Goal: Task Accomplishment & Management: Complete application form

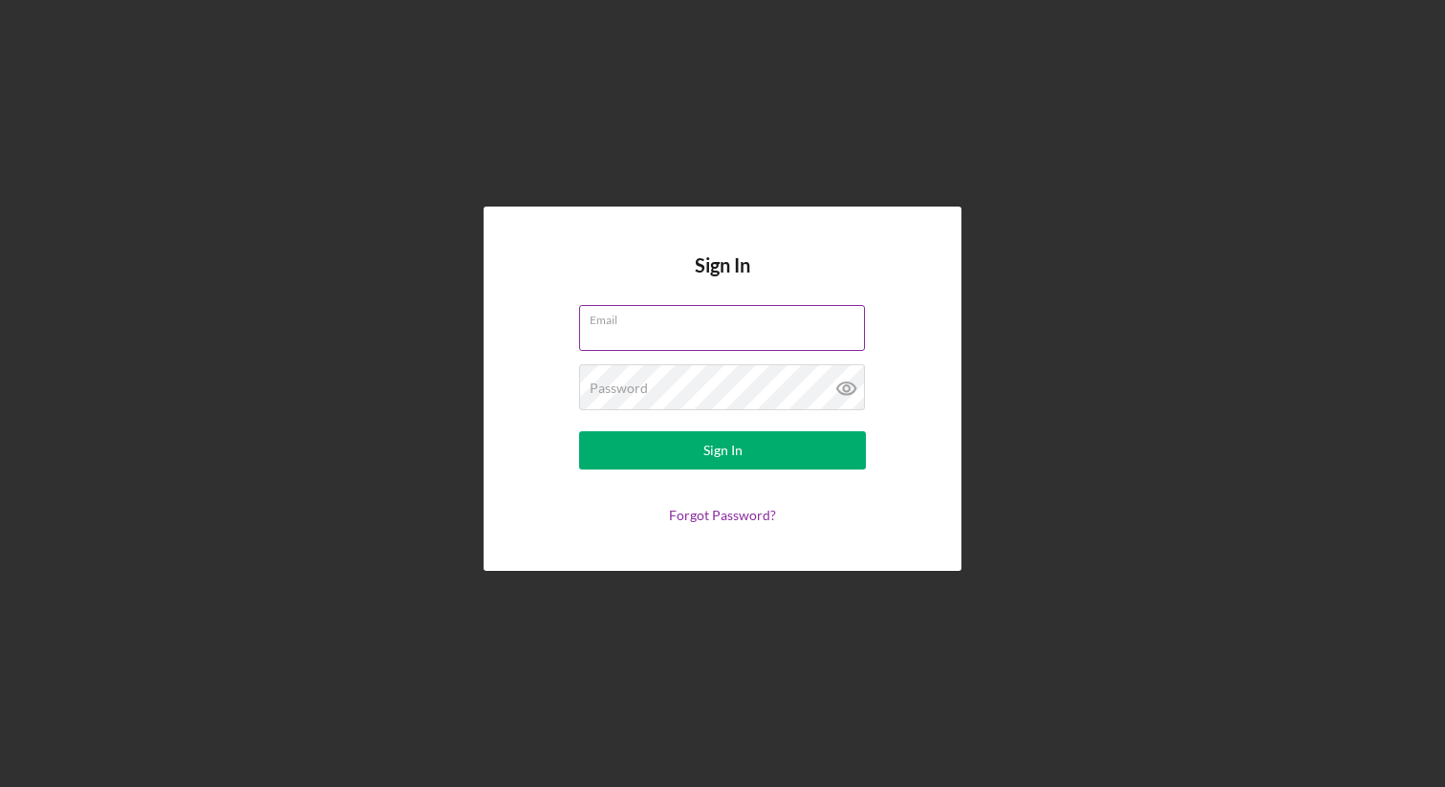
click at [600, 330] on input "Email" at bounding box center [722, 328] width 286 height 46
click at [600, 332] on input "Email" at bounding box center [722, 328] width 286 height 46
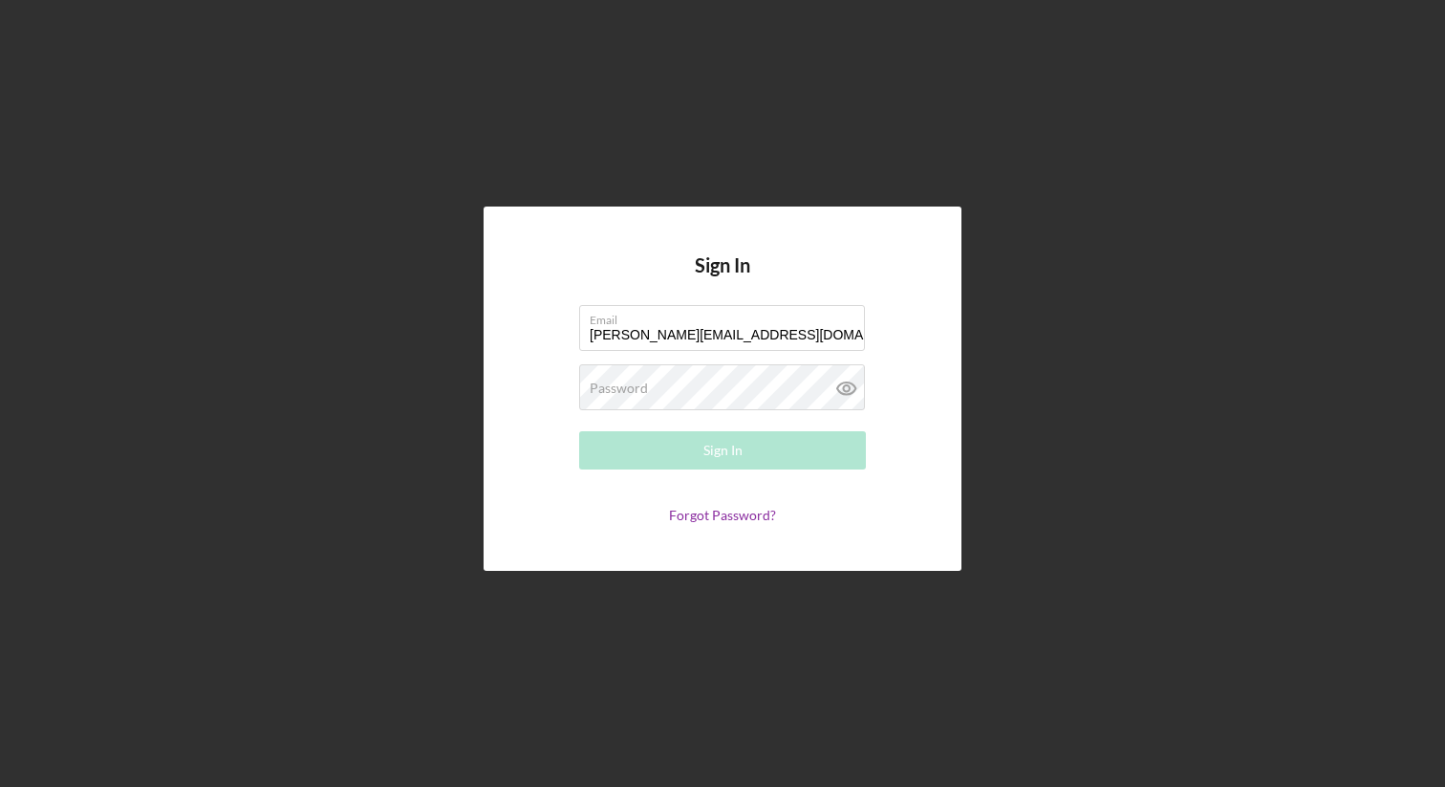
type input "[PERSON_NAME][EMAIL_ADDRESS][DOMAIN_NAME]"
click at [648, 381] on div "Password Required" at bounding box center [722, 388] width 287 height 48
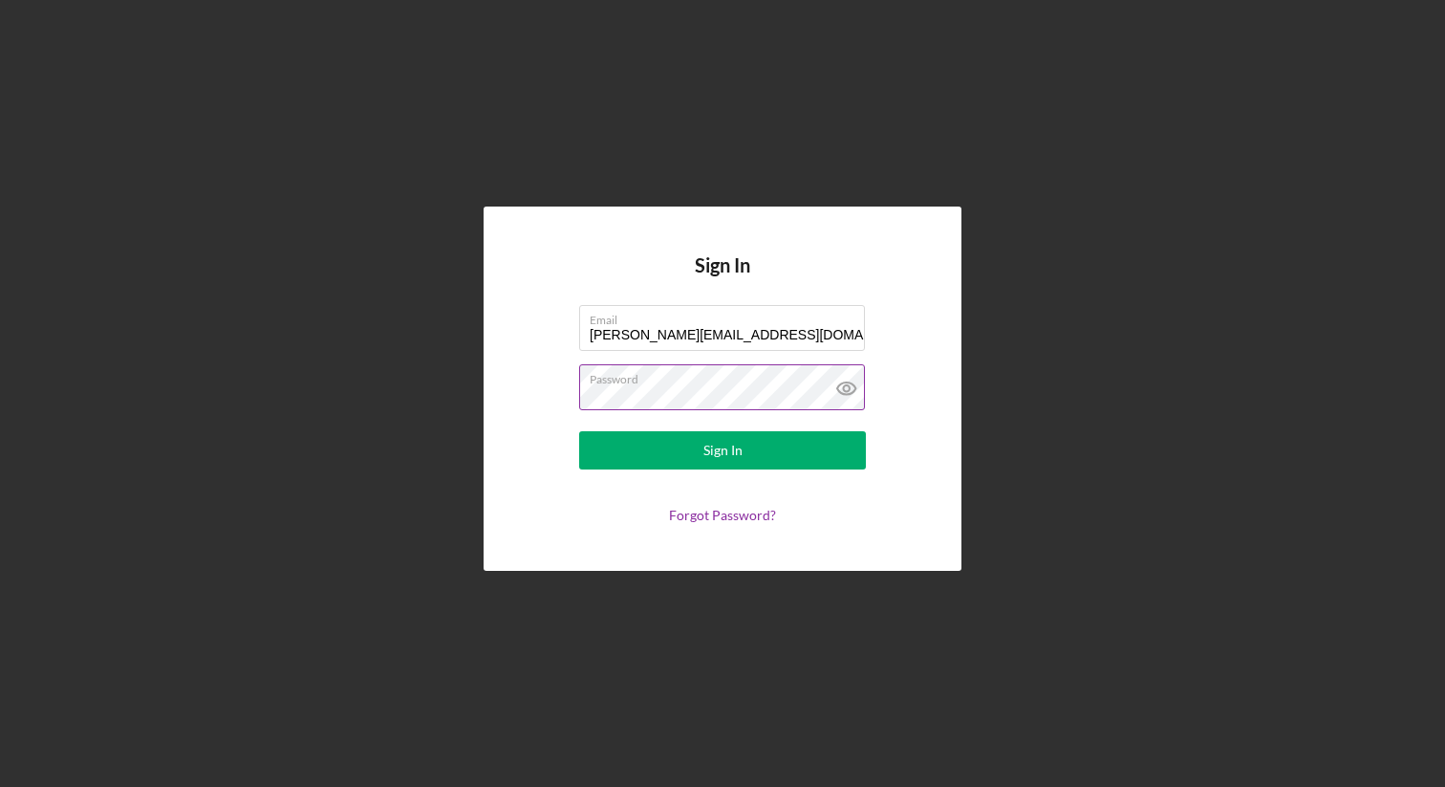
click at [849, 391] on icon at bounding box center [847, 388] width 48 height 48
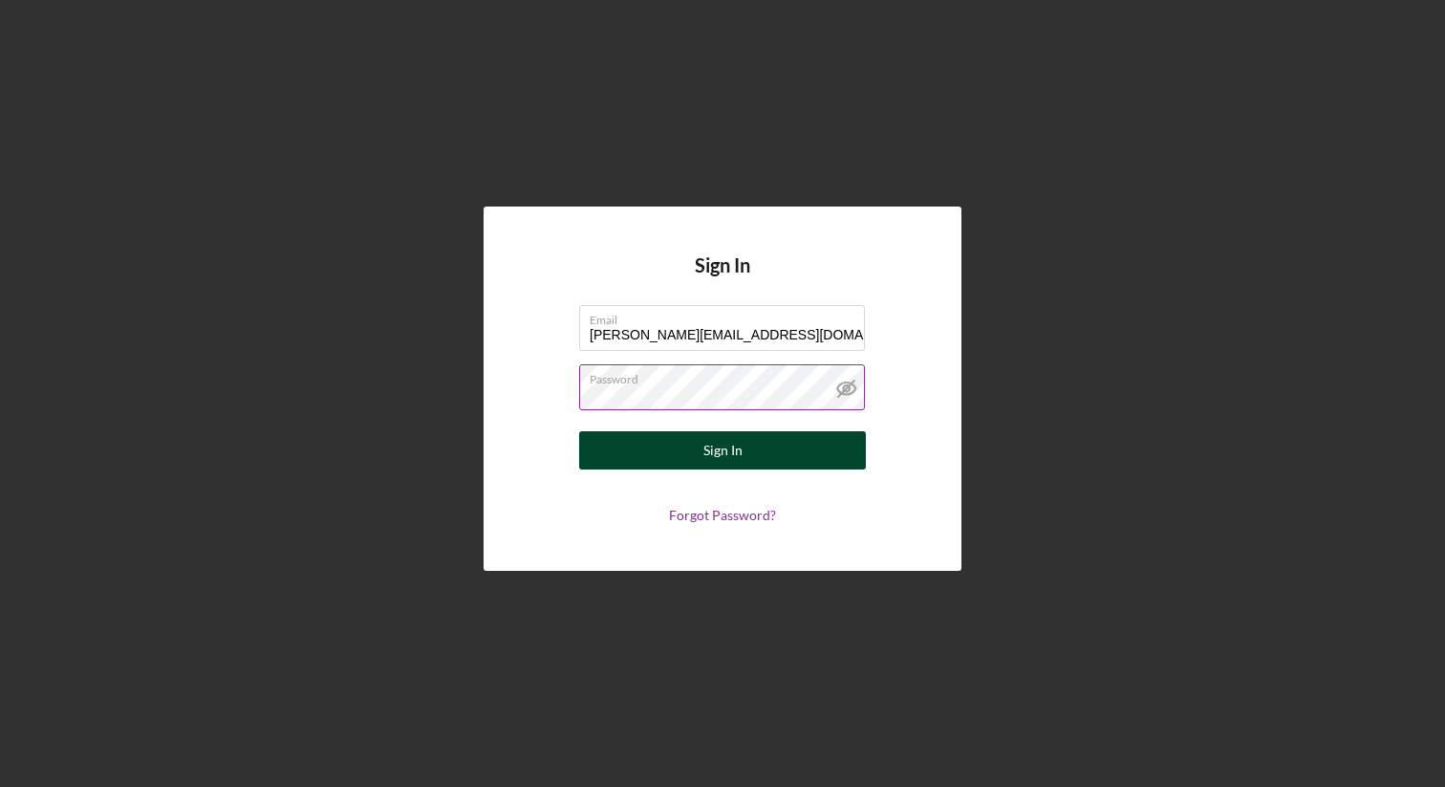
click at [790, 447] on button "Sign In" at bounding box center [722, 450] width 287 height 38
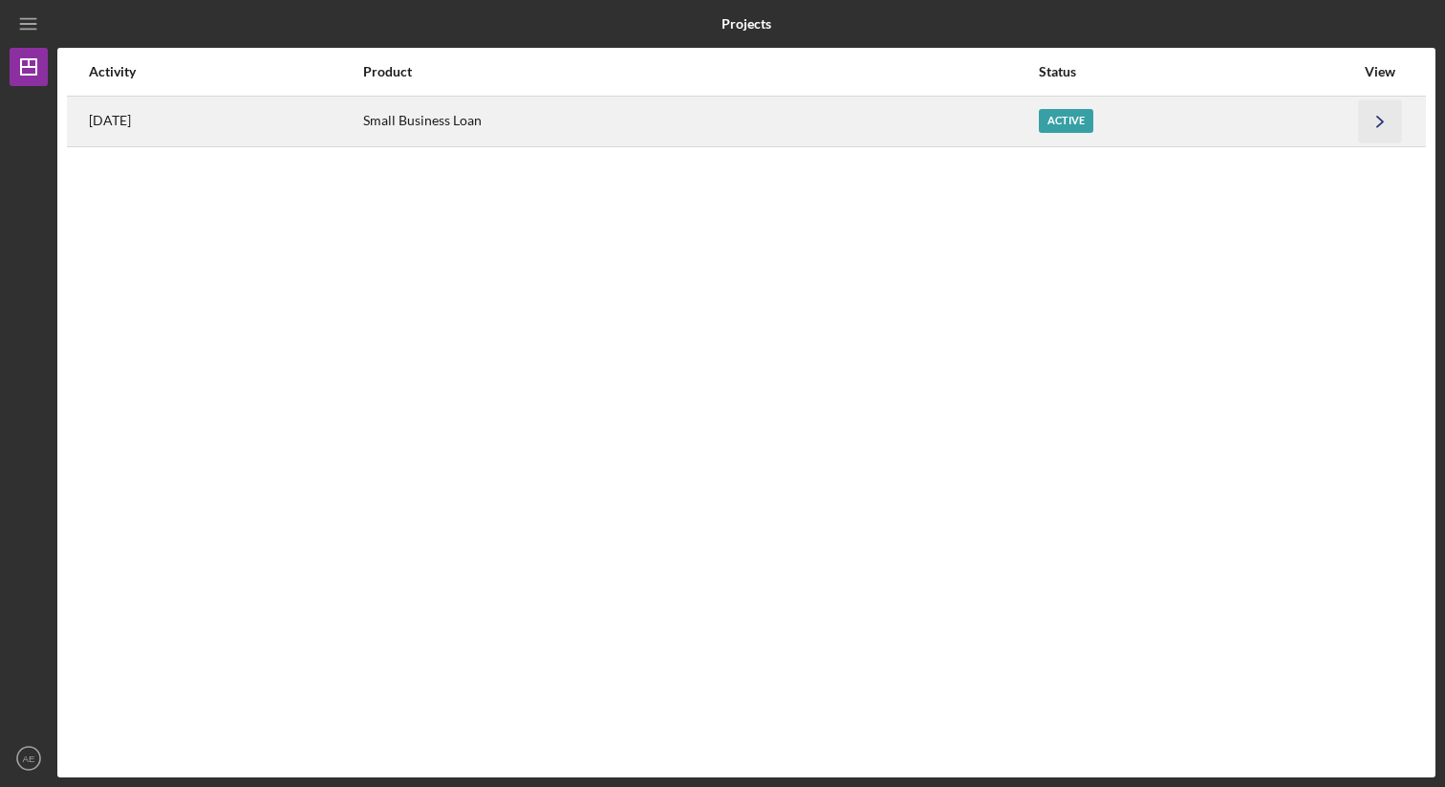
click at [1363, 126] on icon "Icon/Navigate" at bounding box center [1380, 120] width 43 height 43
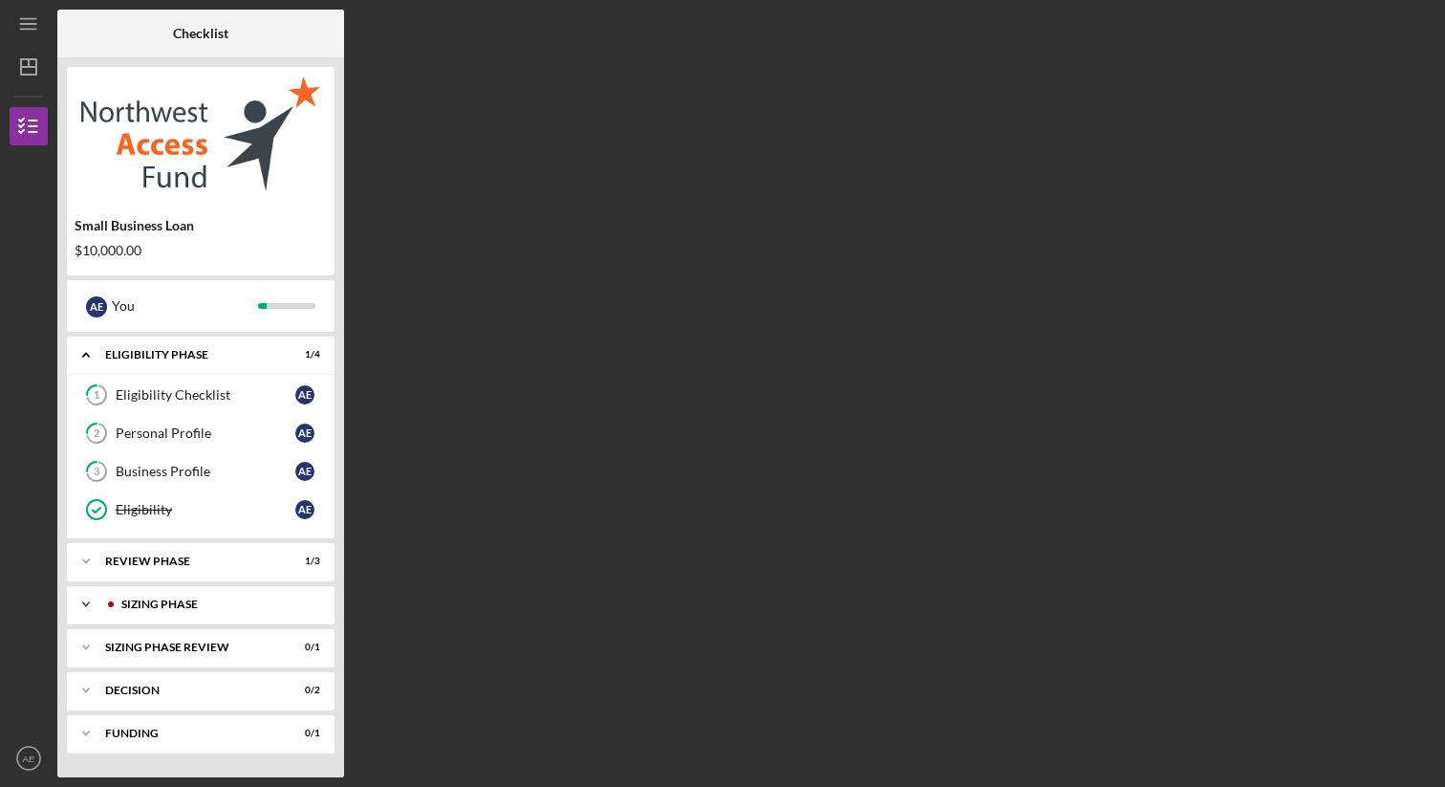
click at [197, 594] on div "Icon/Expander Sizing Phase 0 / 3" at bounding box center [201, 604] width 268 height 38
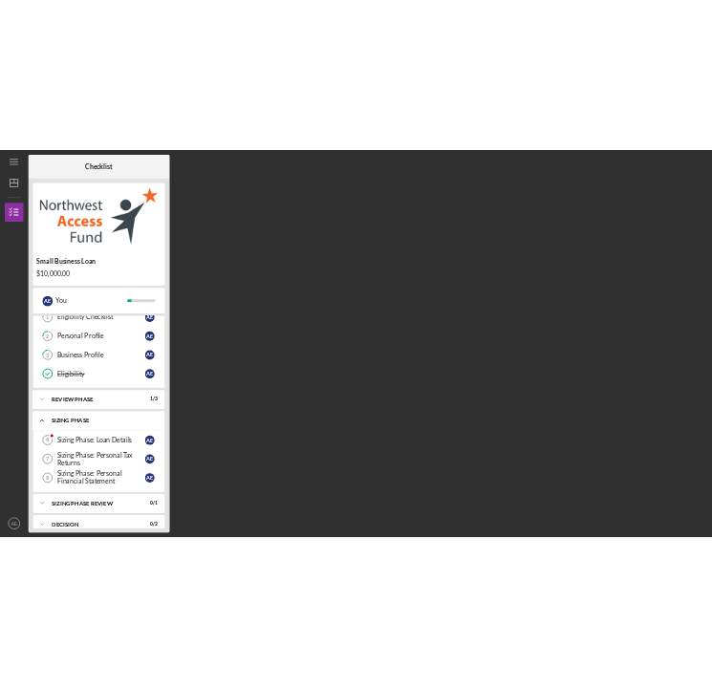
scroll to position [120, 0]
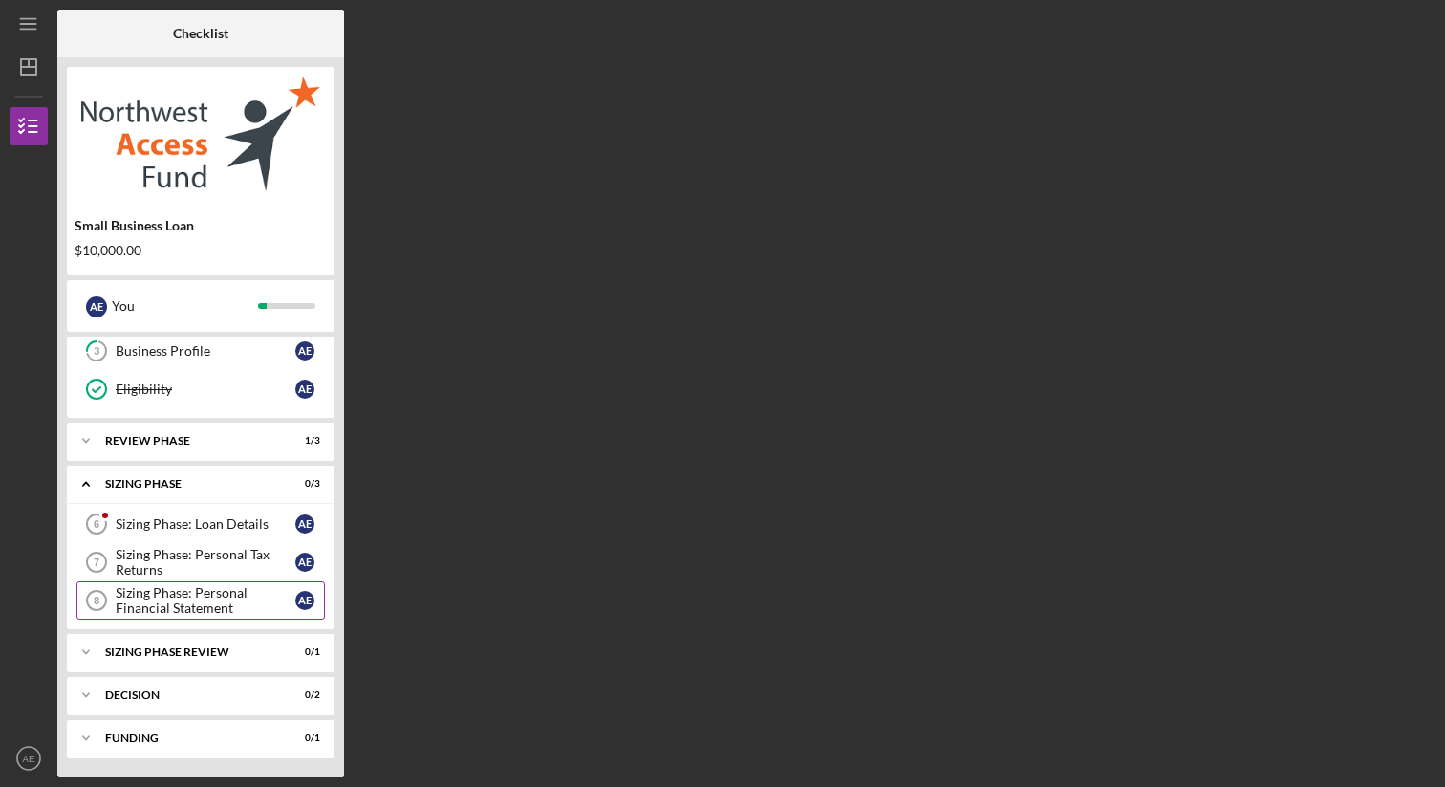
click at [185, 590] on div "Sizing Phase: Personal Financial Statement" at bounding box center [206, 600] width 180 height 31
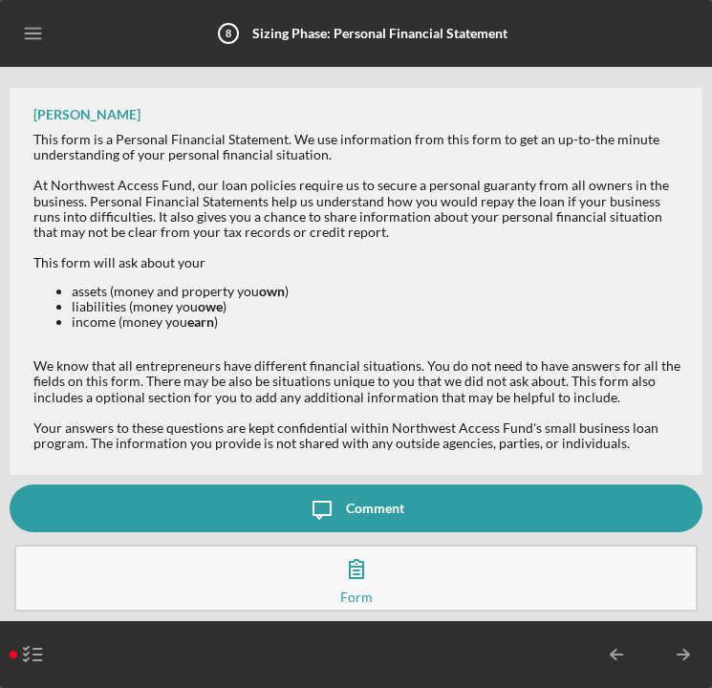
click at [356, 572] on icon "button" at bounding box center [357, 569] width 48 height 48
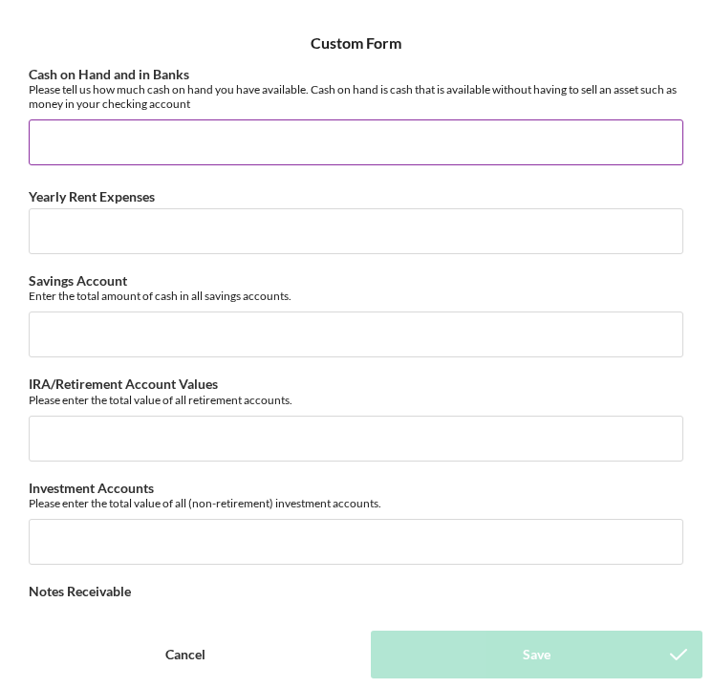
click at [104, 142] on input "Cash on Hand and in Banks" at bounding box center [356, 143] width 655 height 46
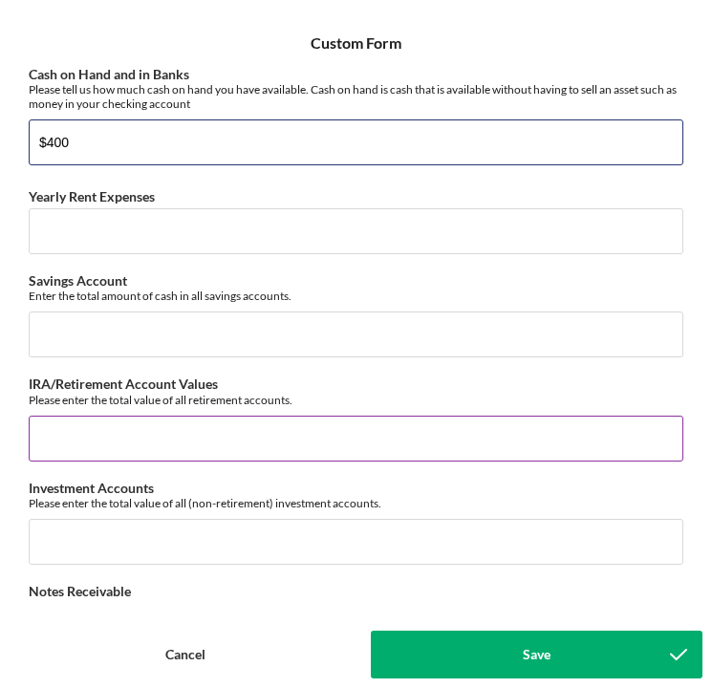
type input "$400"
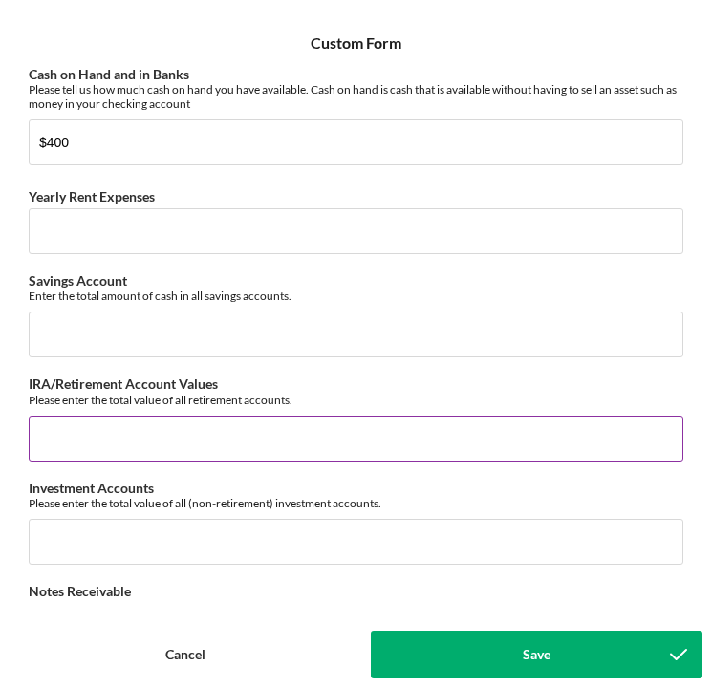
click at [101, 423] on input "IRA/Retirement Account Values" at bounding box center [356, 439] width 655 height 46
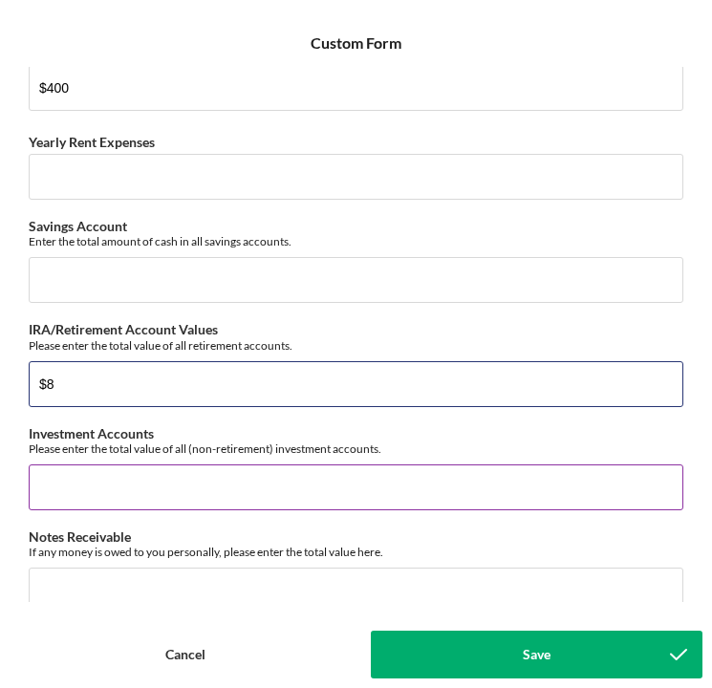
scroll to position [57, 0]
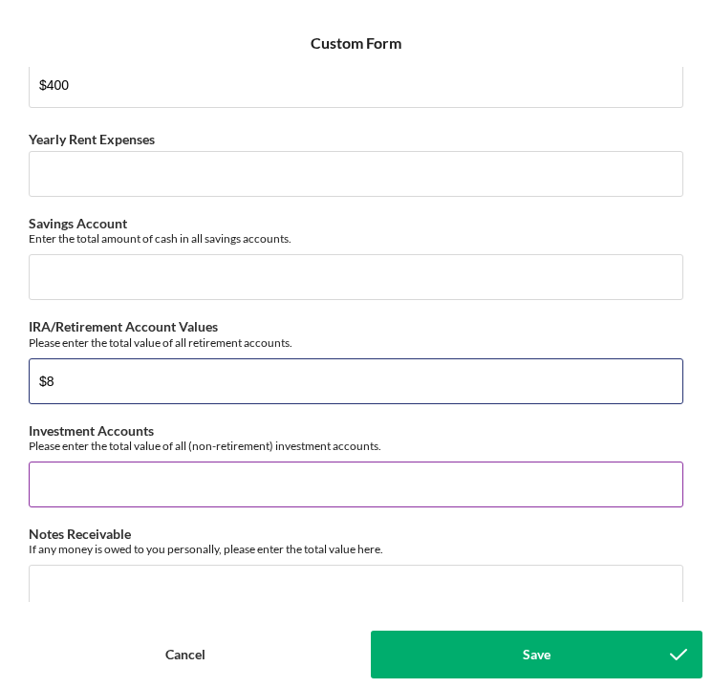
type input "$8"
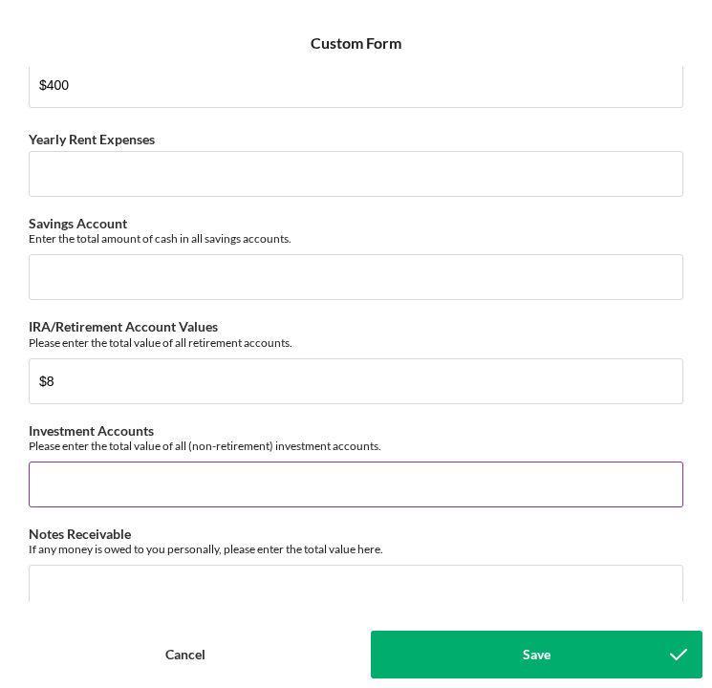
click at [91, 488] on input "Investment Accounts" at bounding box center [356, 485] width 655 height 46
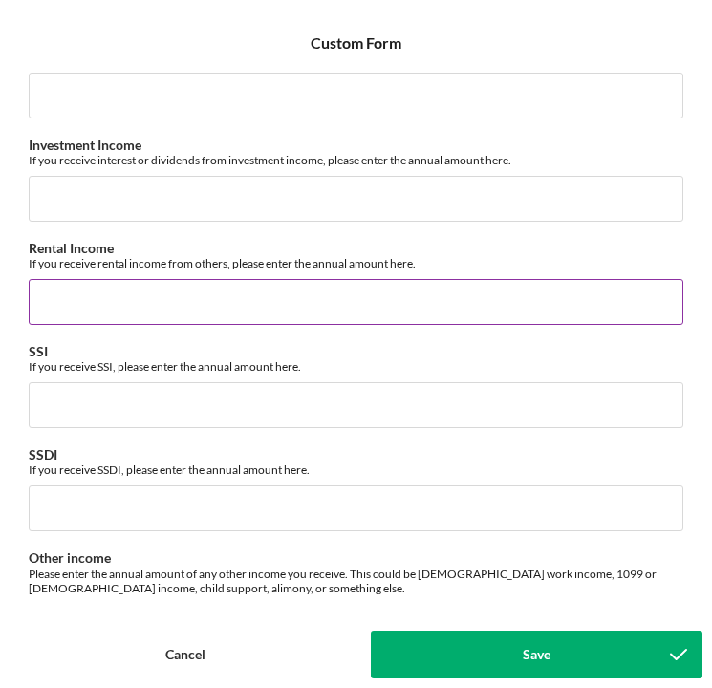
scroll to position [1566, 0]
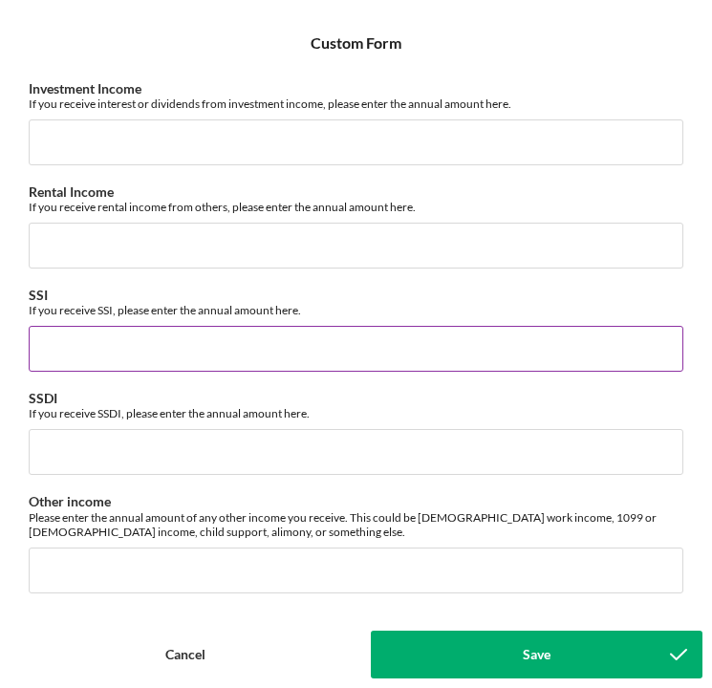
type input "$10"
click at [90, 355] on input "SSI" at bounding box center [356, 349] width 655 height 46
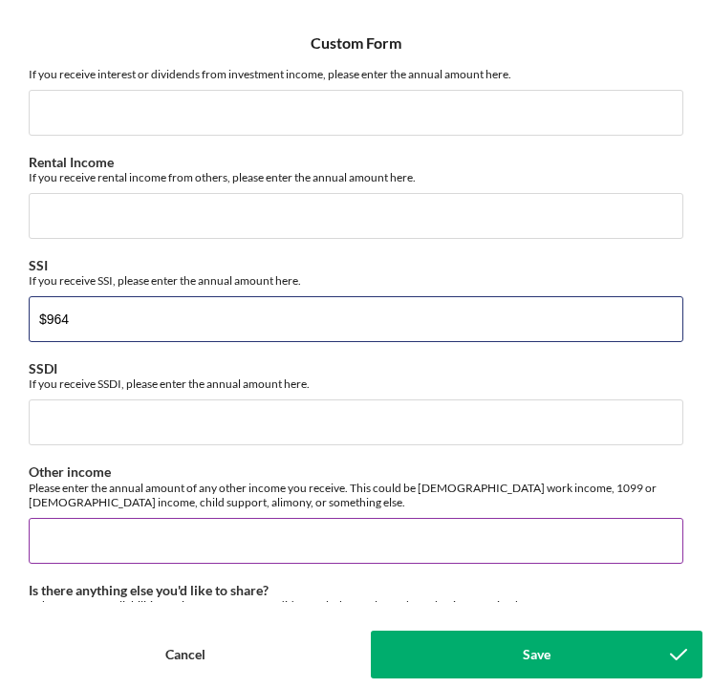
type input "$964"
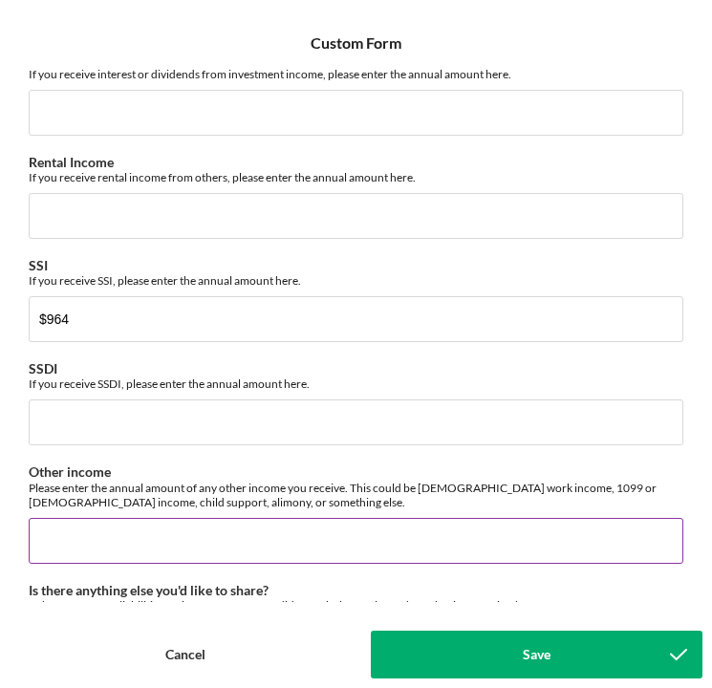
click at [99, 525] on input "Other income" at bounding box center [356, 541] width 655 height 46
type input "$150"
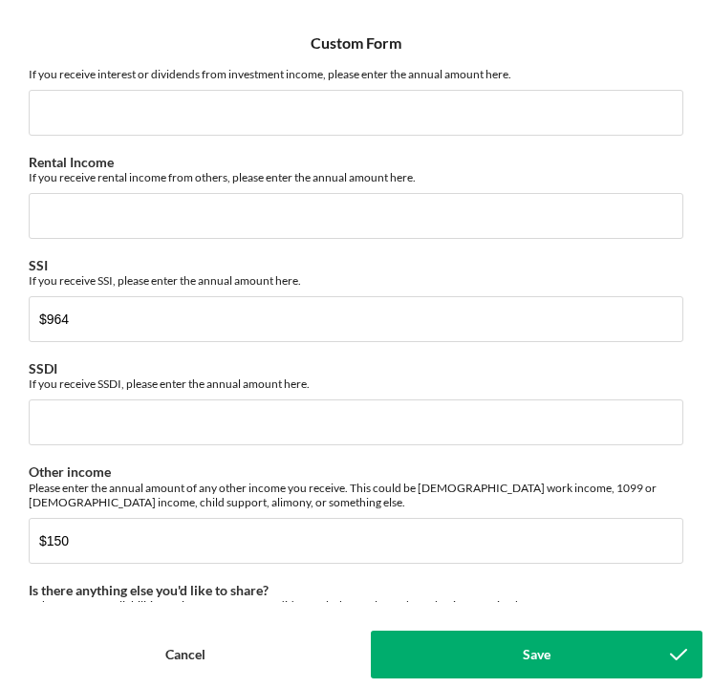
click at [227, 461] on div "Cash on Hand and in Banks Please tell us how much cash on hand you have availab…" at bounding box center [356, 334] width 693 height 535
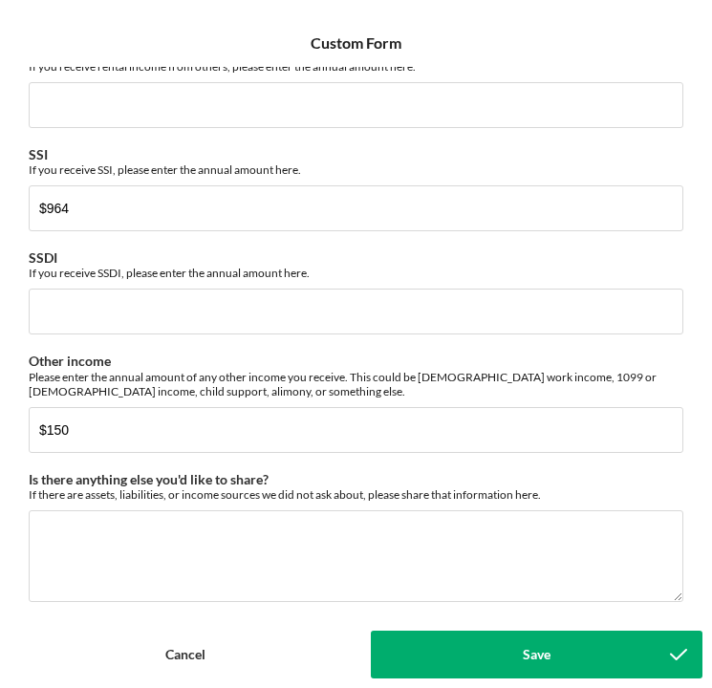
scroll to position [1747, 0]
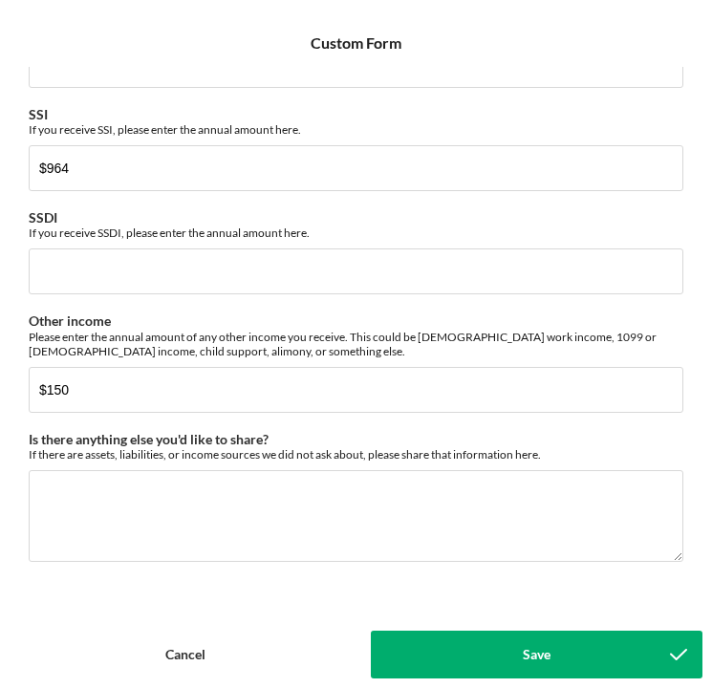
click at [527, 650] on div "Save" at bounding box center [537, 655] width 28 height 48
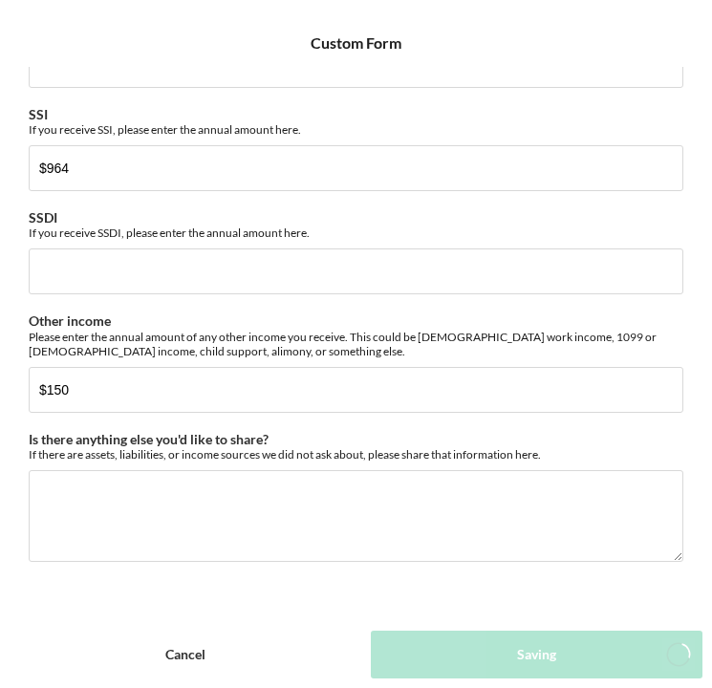
scroll to position [65, 0]
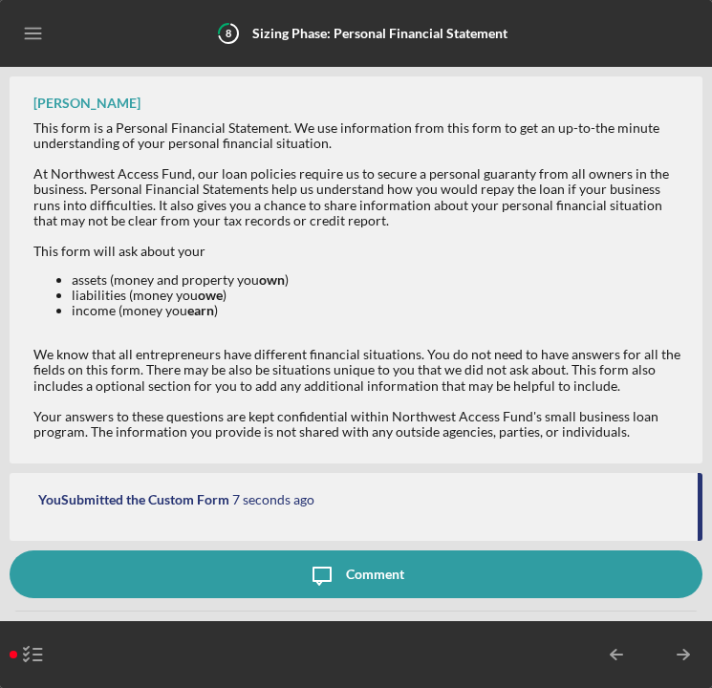
click at [40, 31] on icon "Icon/Menu" at bounding box center [33, 33] width 43 height 43
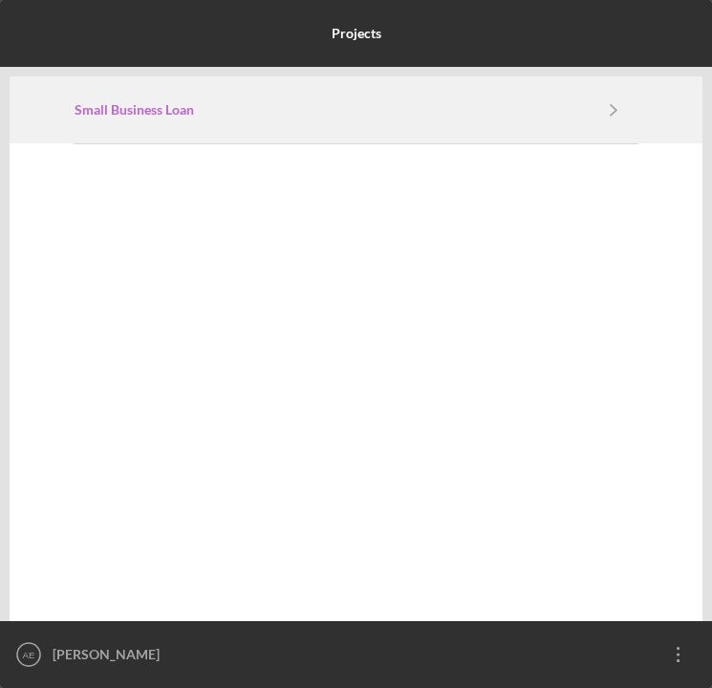
click at [100, 102] on b "Small Business Loan" at bounding box center [135, 109] width 120 height 15
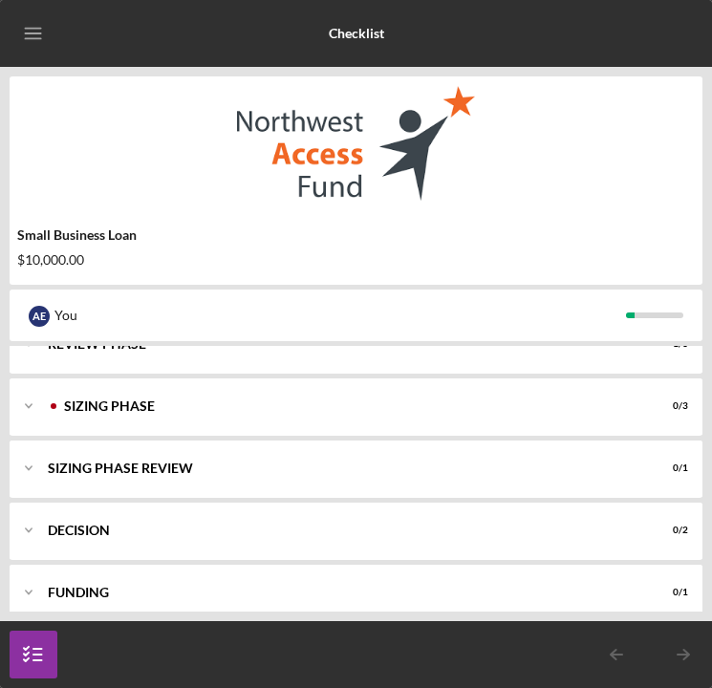
scroll to position [302, 0]
click at [150, 412] on div "Icon/Expander Sizing Phase 0 / 3" at bounding box center [356, 405] width 693 height 57
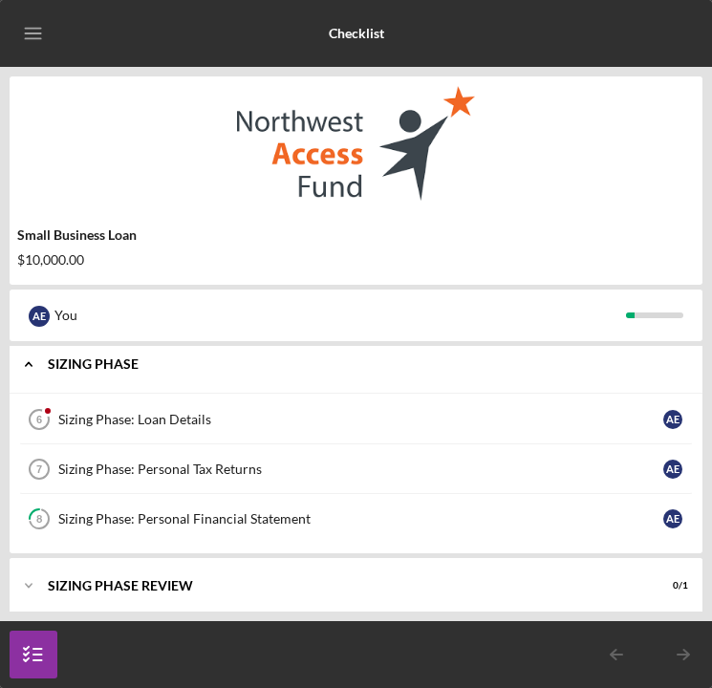
scroll to position [344, 0]
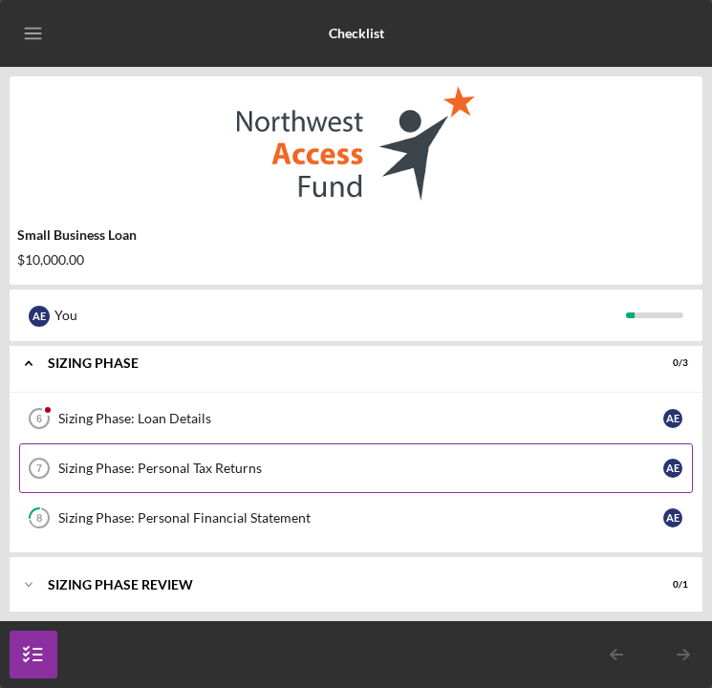
click at [163, 463] on div "Sizing Phase: Personal Tax Returns" at bounding box center [360, 468] width 605 height 15
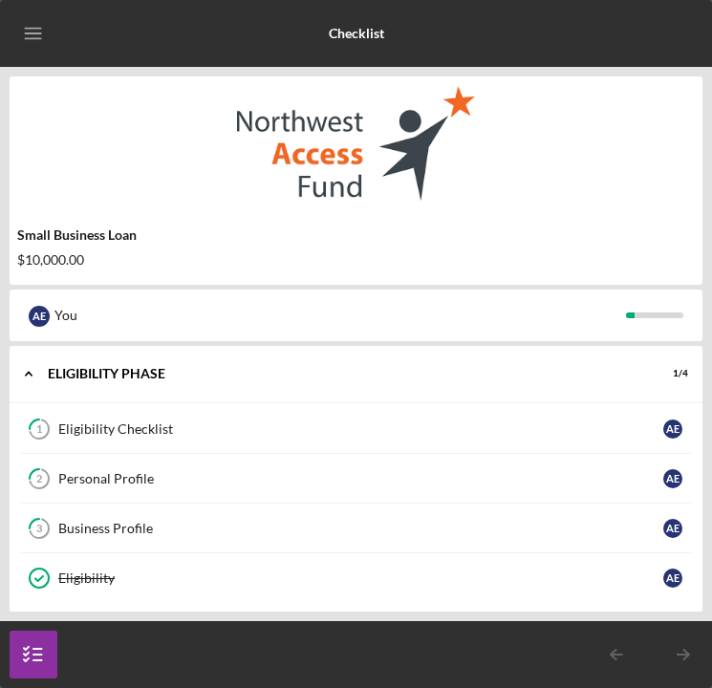
click at [33, 31] on icon "Icon/Menu" at bounding box center [33, 33] width 43 height 43
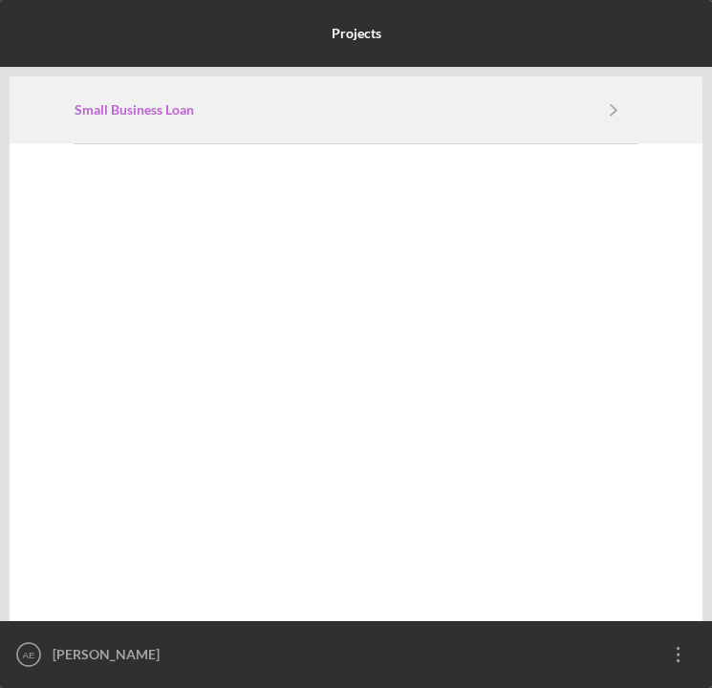
click at [198, 115] on link "Small Business Loan" at bounding box center [332, 109] width 515 height 15
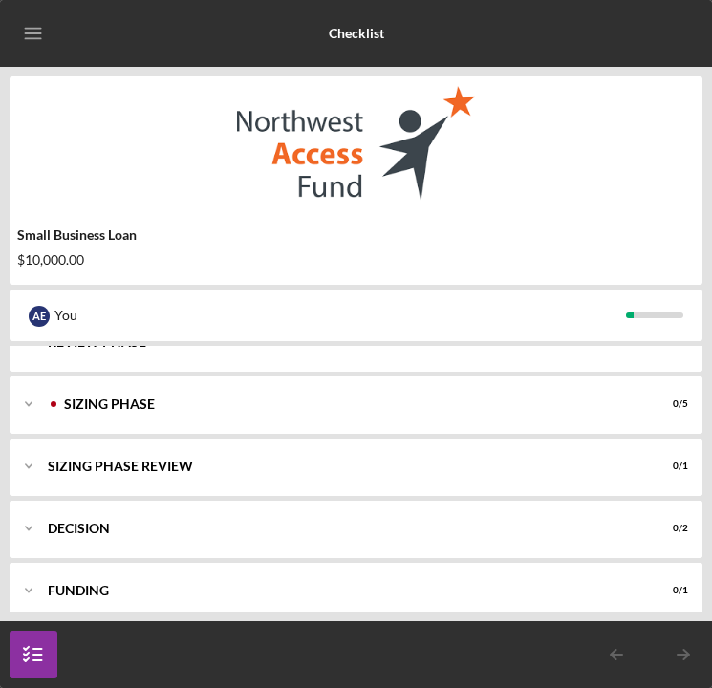
scroll to position [321, 0]
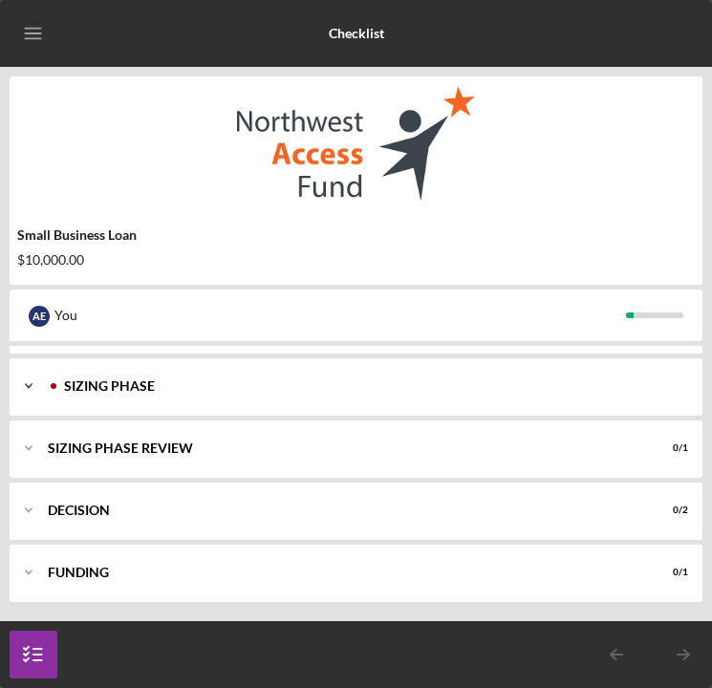
click at [182, 388] on div "Sizing Phase" at bounding box center [371, 385] width 615 height 11
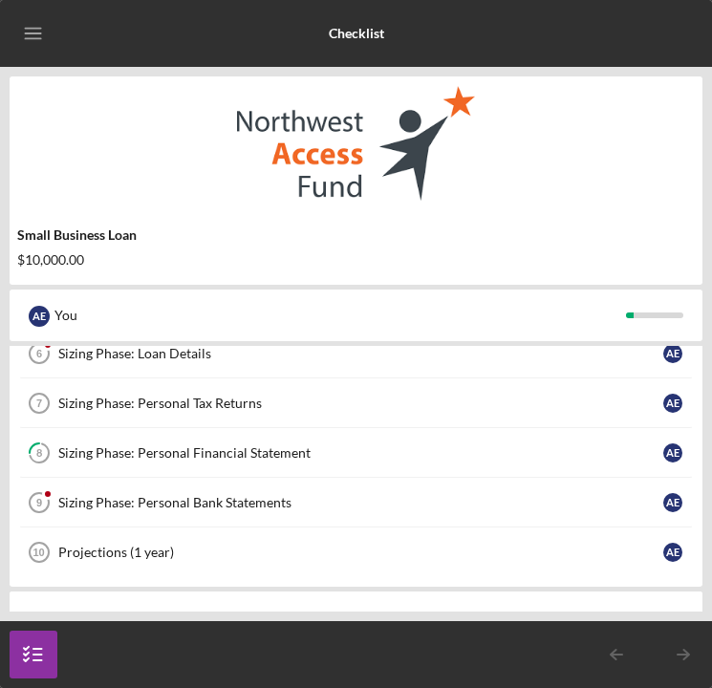
scroll to position [424, 0]
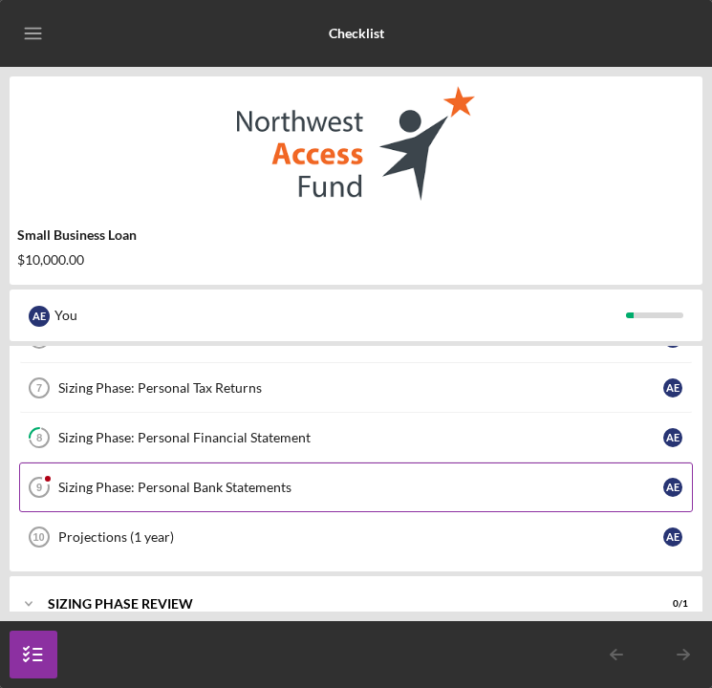
click at [193, 471] on link "Sizing Phase: Personal Bank Statements 9 Sizing Phase: Personal Bank Statements…" at bounding box center [356, 488] width 674 height 50
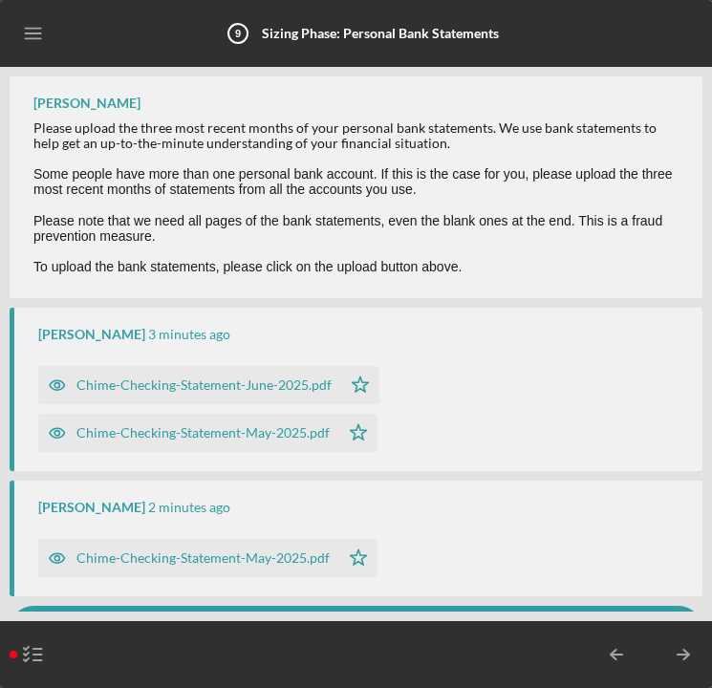
scroll to position [123, 0]
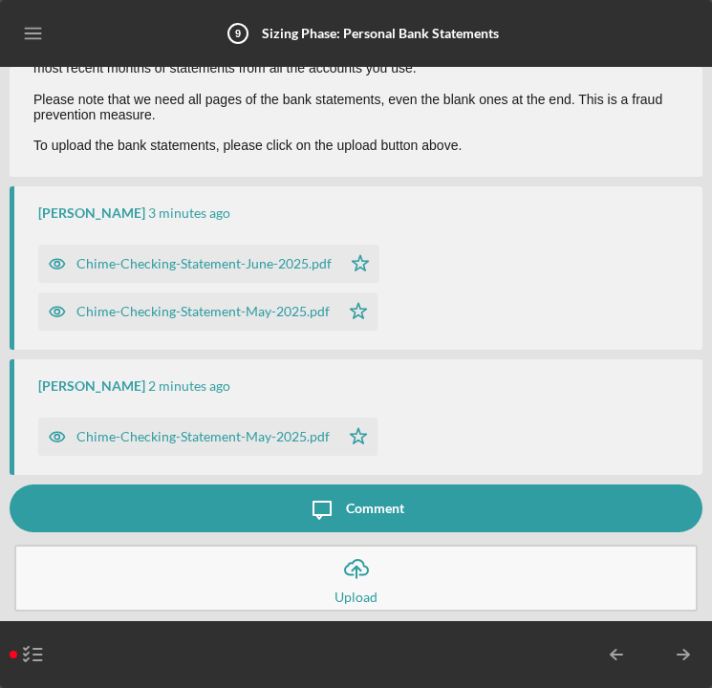
click at [367, 588] on icon "Icon/Upload" at bounding box center [357, 569] width 48 height 48
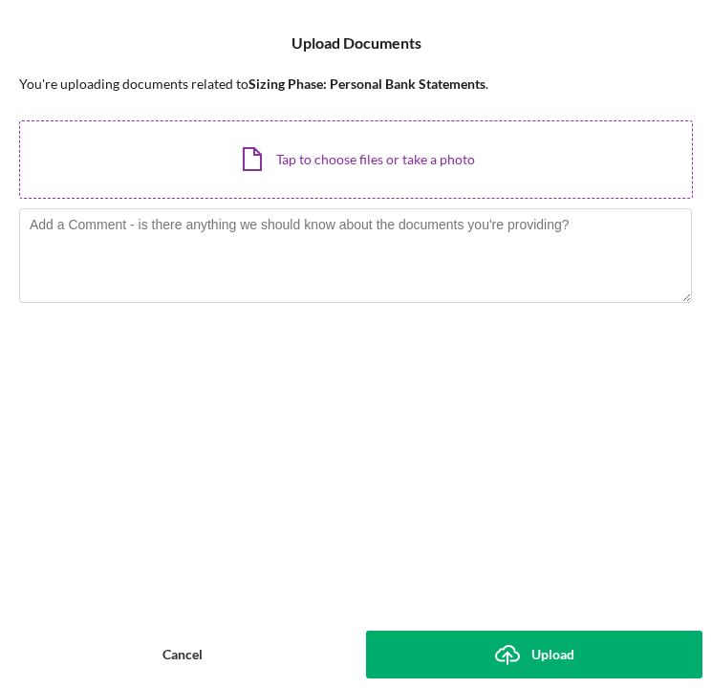
click at [321, 166] on div "Icon/Document Browse or drag files here (max 100MB total) Tap to choose files o…" at bounding box center [356, 159] width 674 height 78
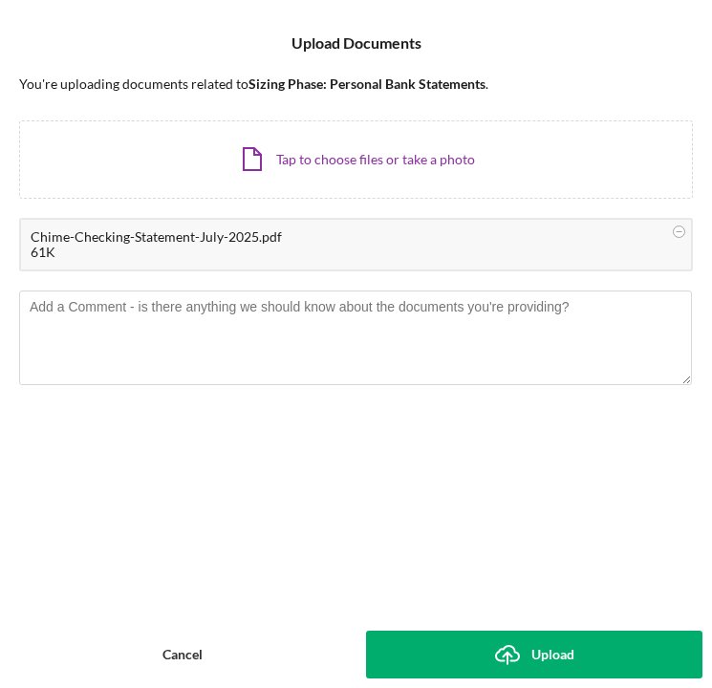
click at [560, 642] on div "Upload" at bounding box center [553, 655] width 43 height 48
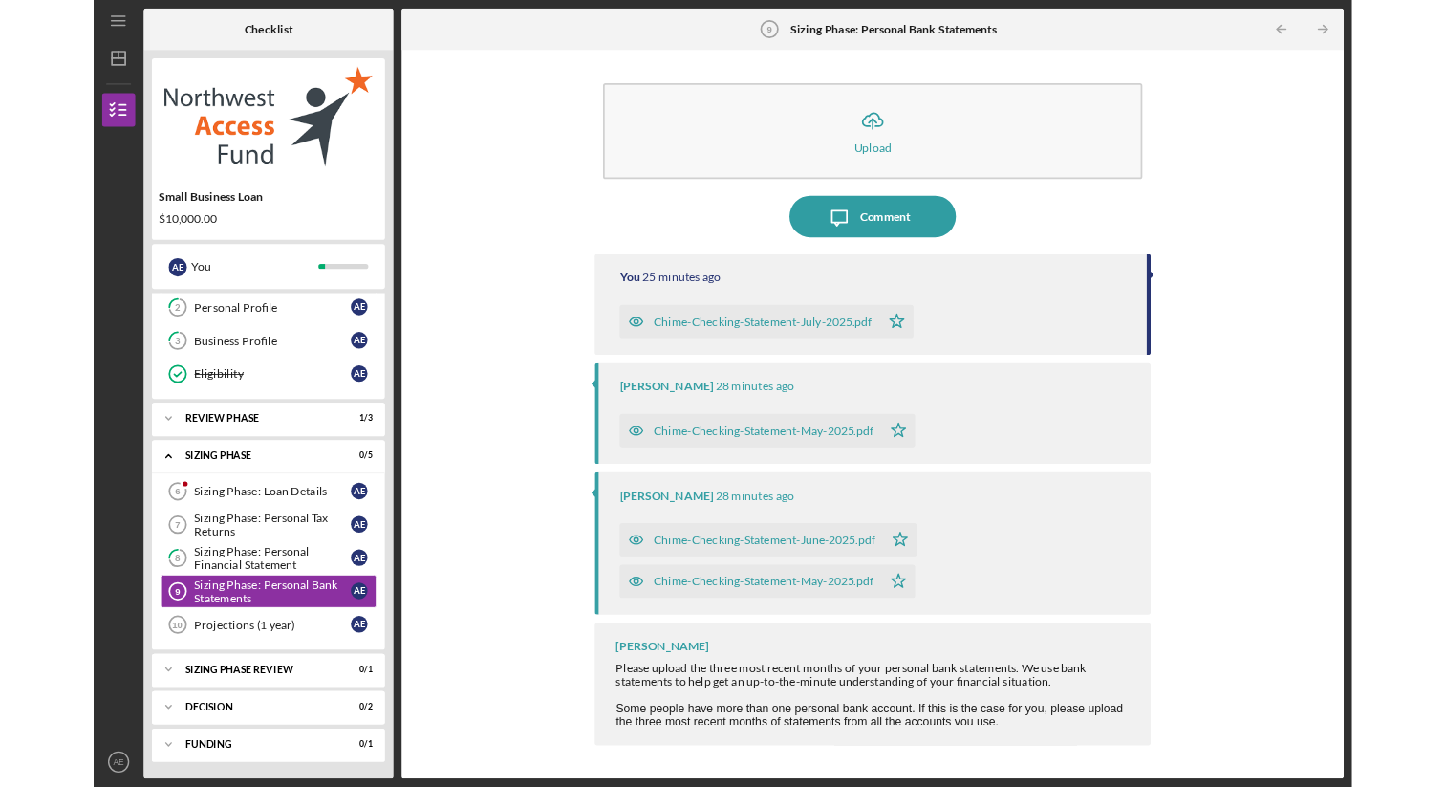
scroll to position [71, 0]
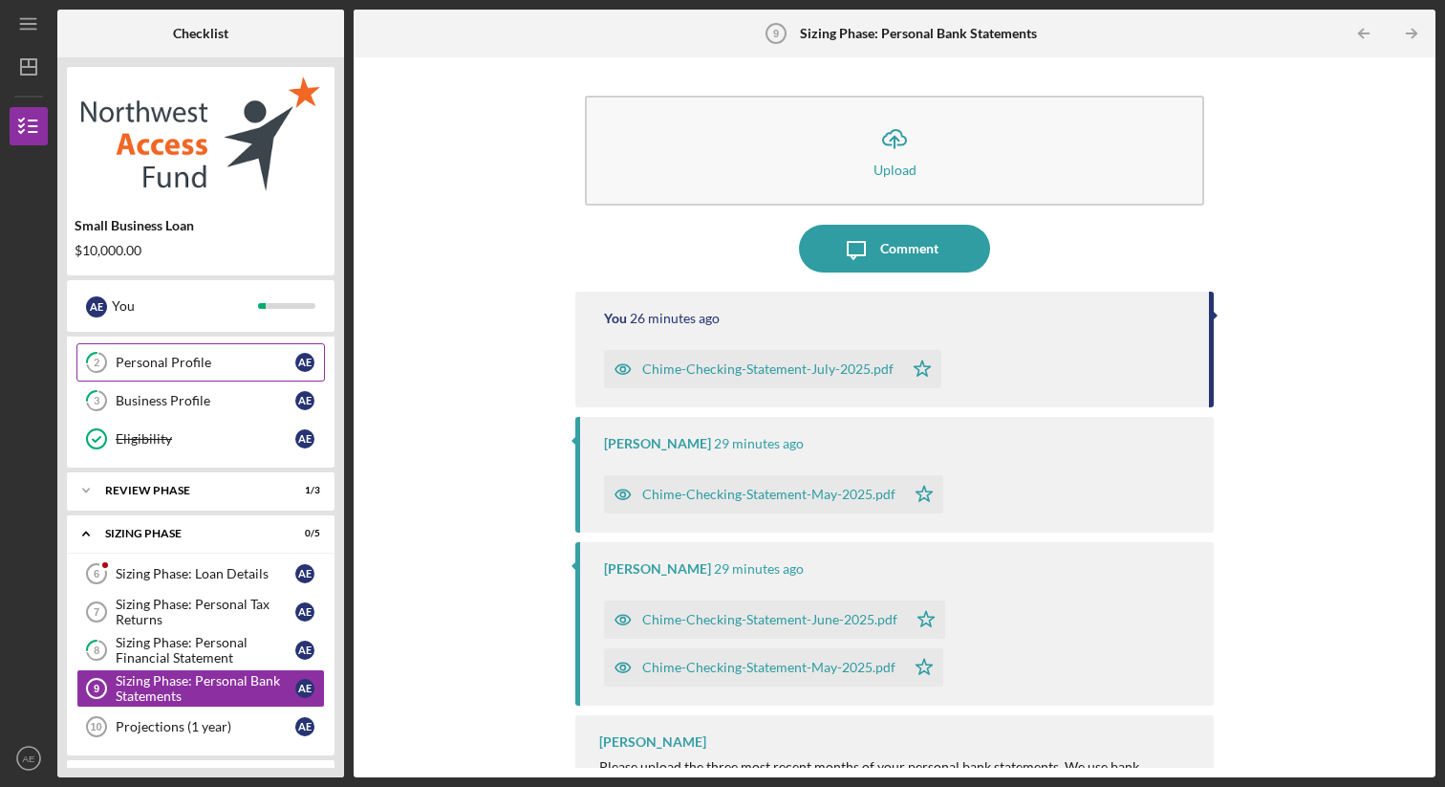
click at [201, 363] on div "Personal Profile" at bounding box center [206, 362] width 180 height 15
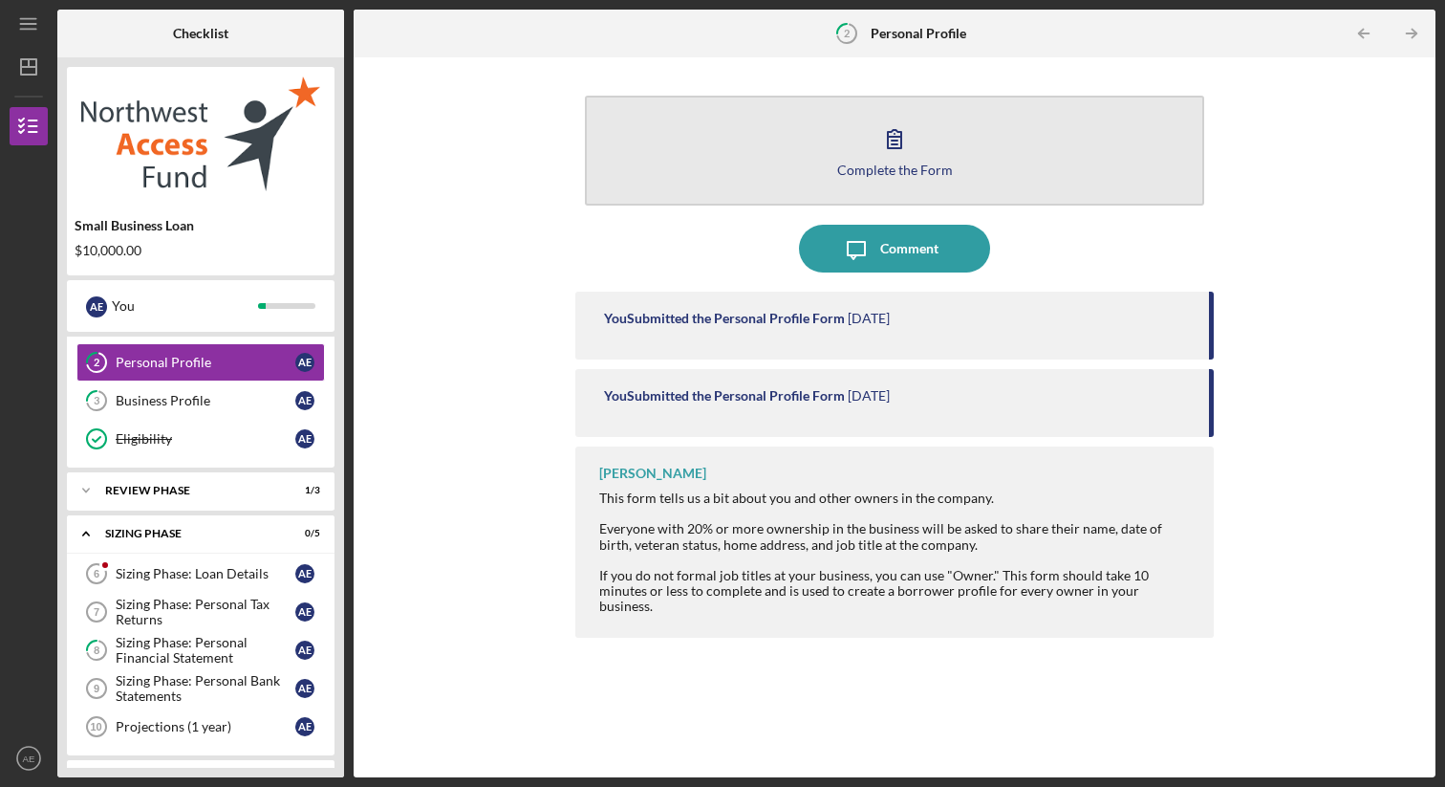
click at [858, 187] on button "Complete the Form Form" at bounding box center [894, 151] width 619 height 110
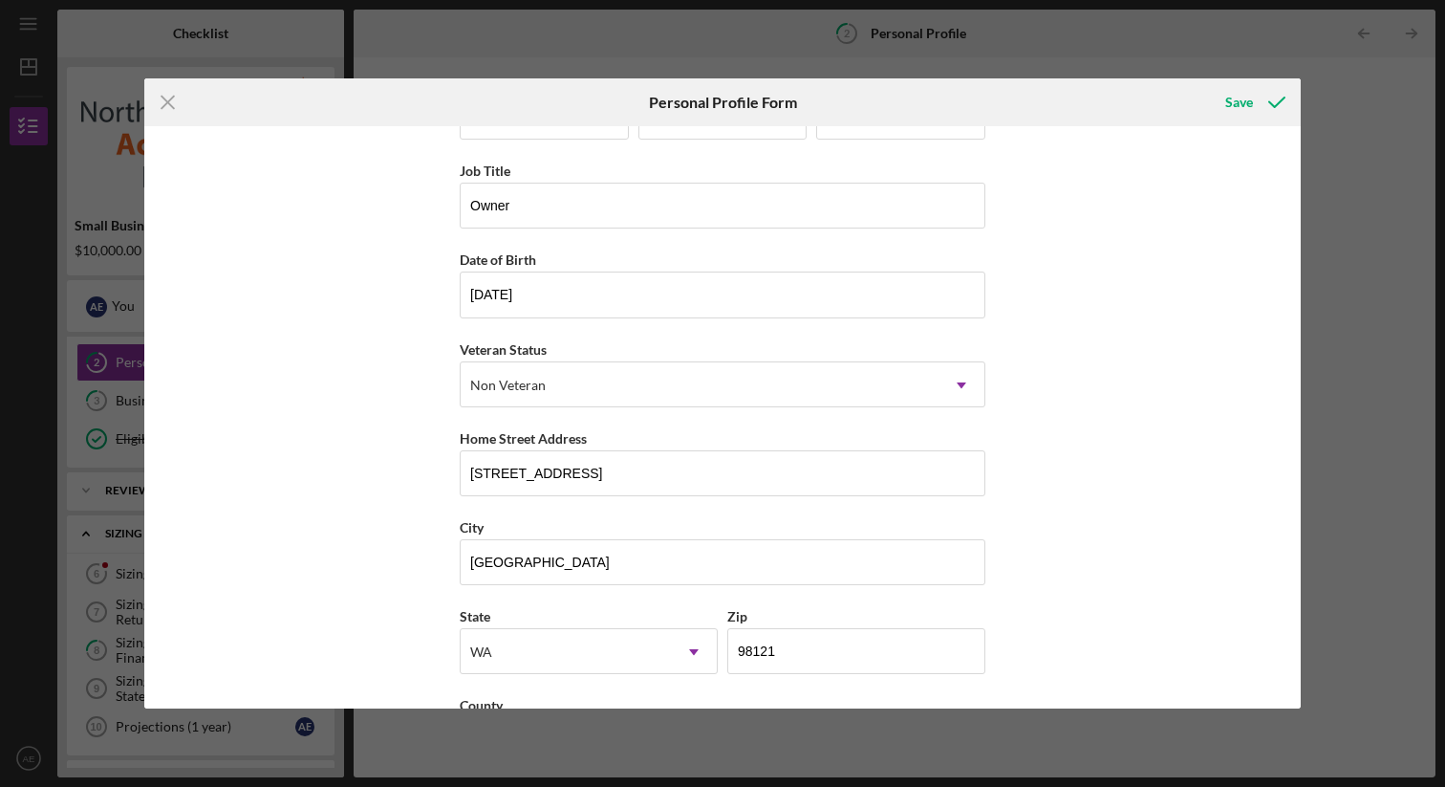
scroll to position [59, 0]
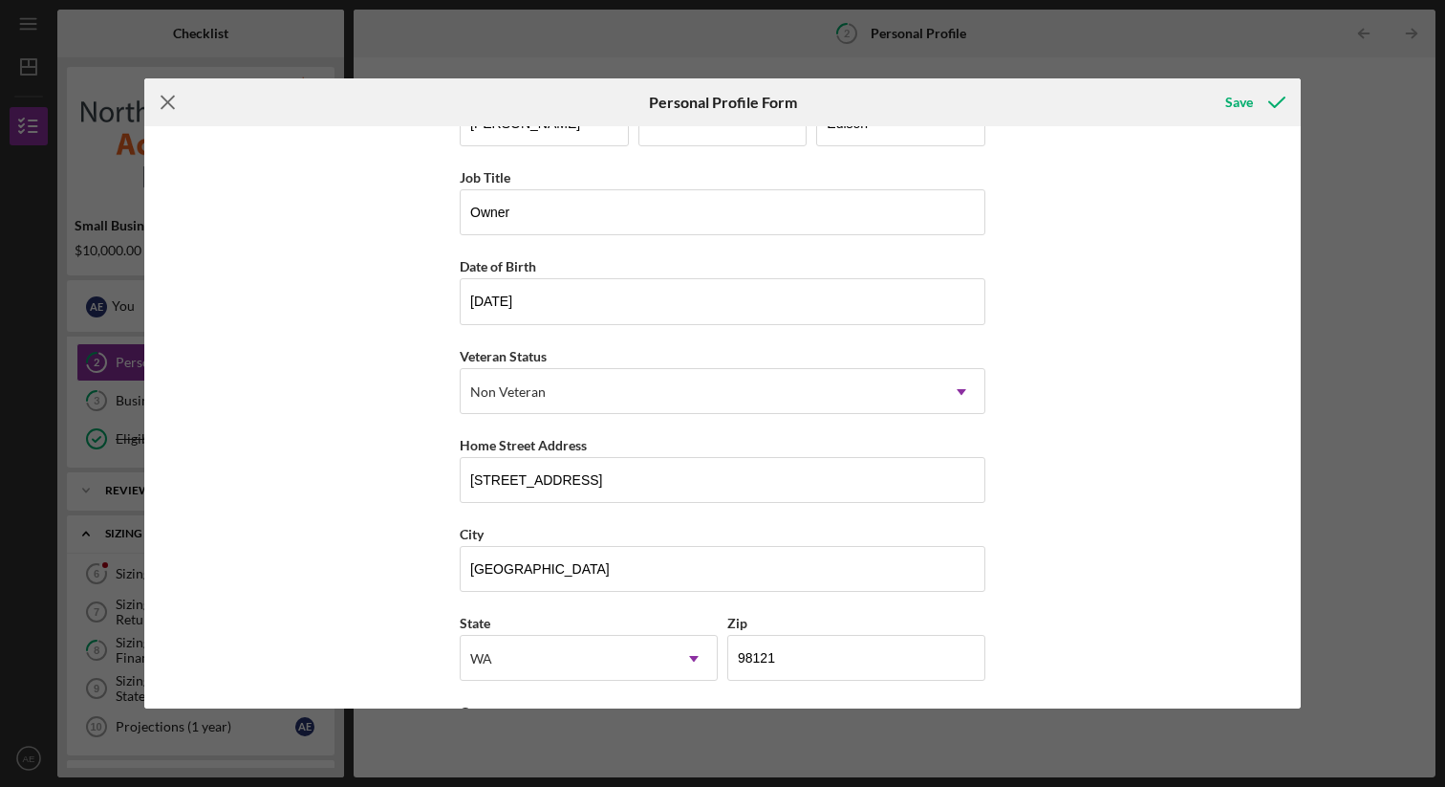
click at [151, 101] on icon "Icon/Menu Close" at bounding box center [168, 102] width 48 height 48
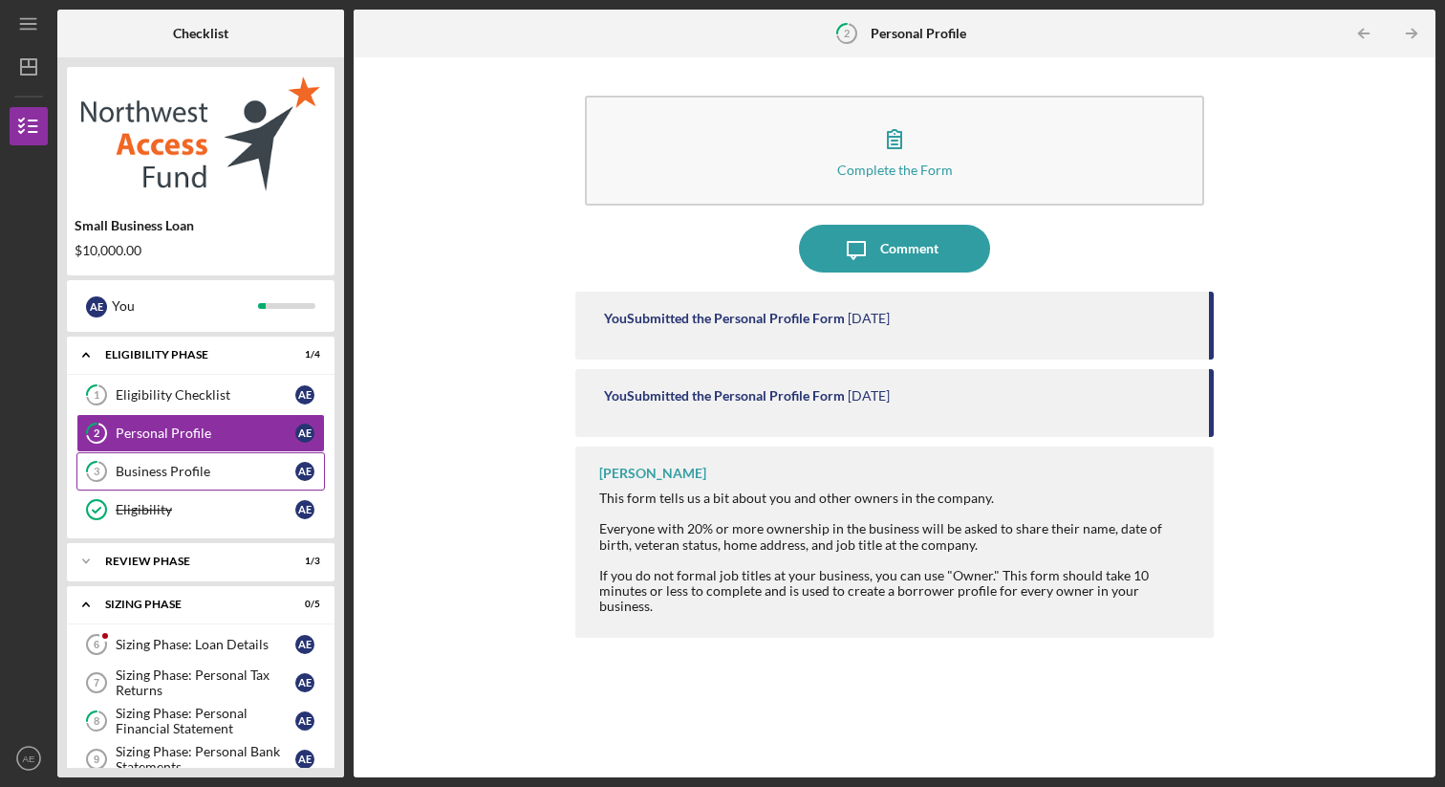
click at [200, 388] on div "Eligibility Checklist" at bounding box center [206, 394] width 180 height 15
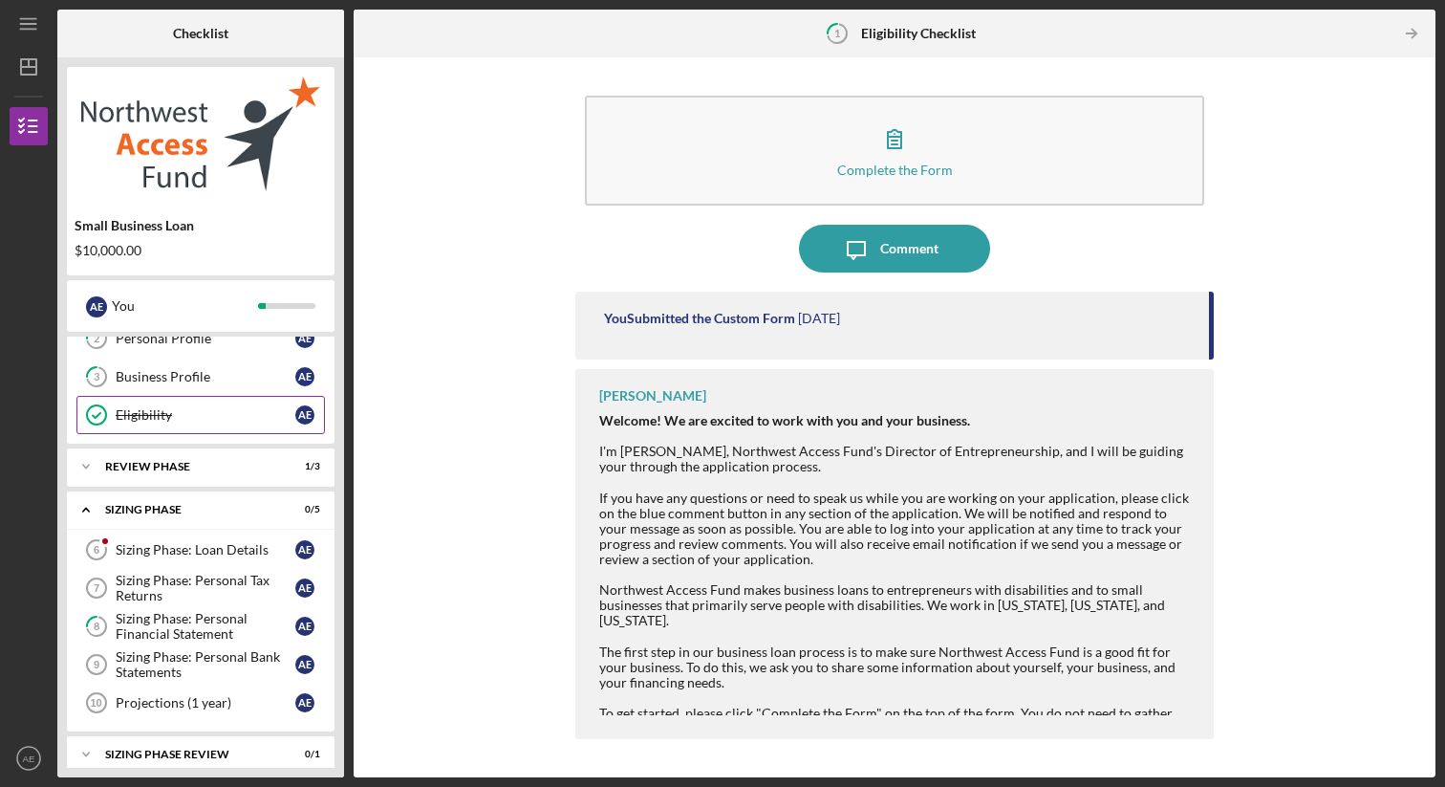
scroll to position [197, 0]
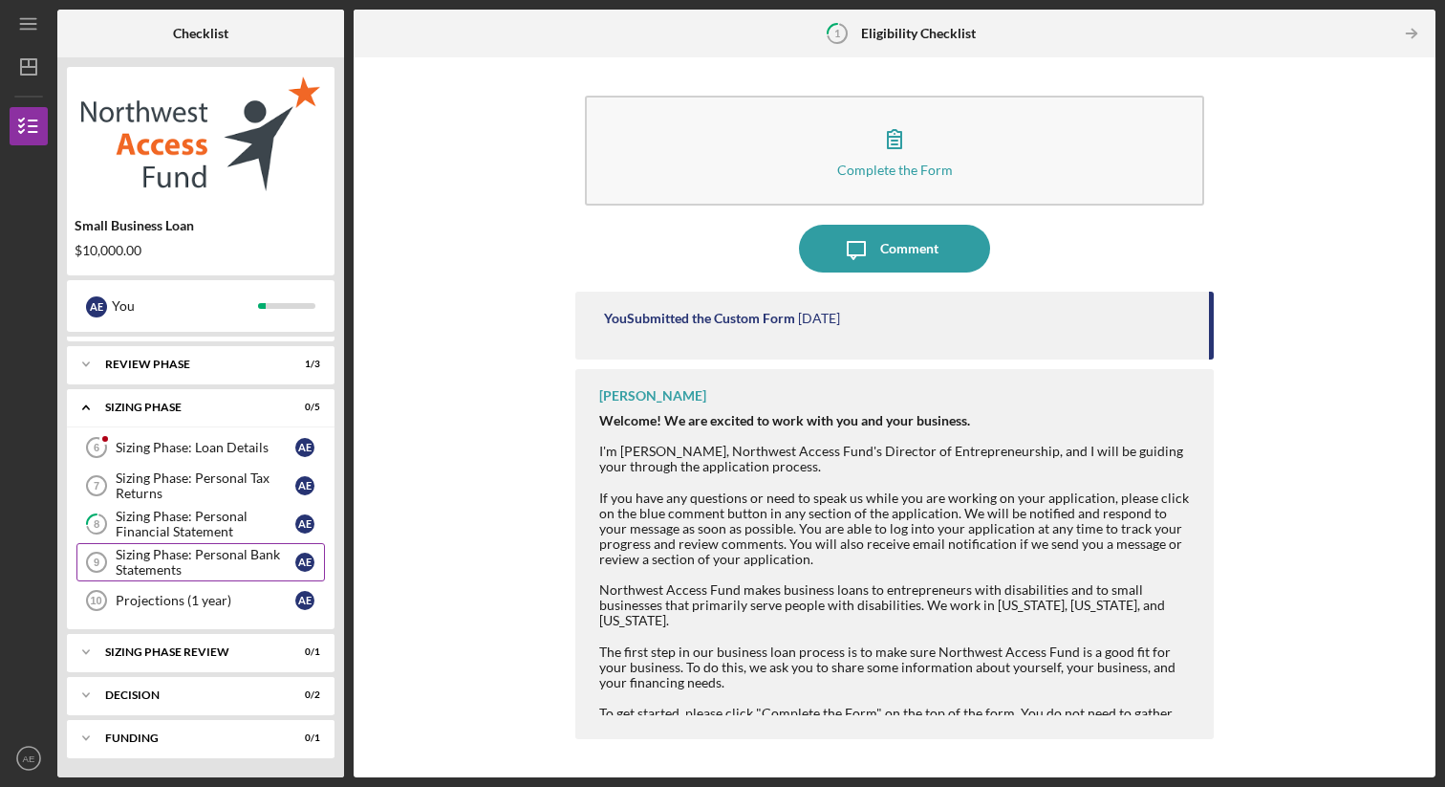
click at [172, 554] on div "Sizing Phase: Personal Bank Statements" at bounding box center [206, 562] width 180 height 31
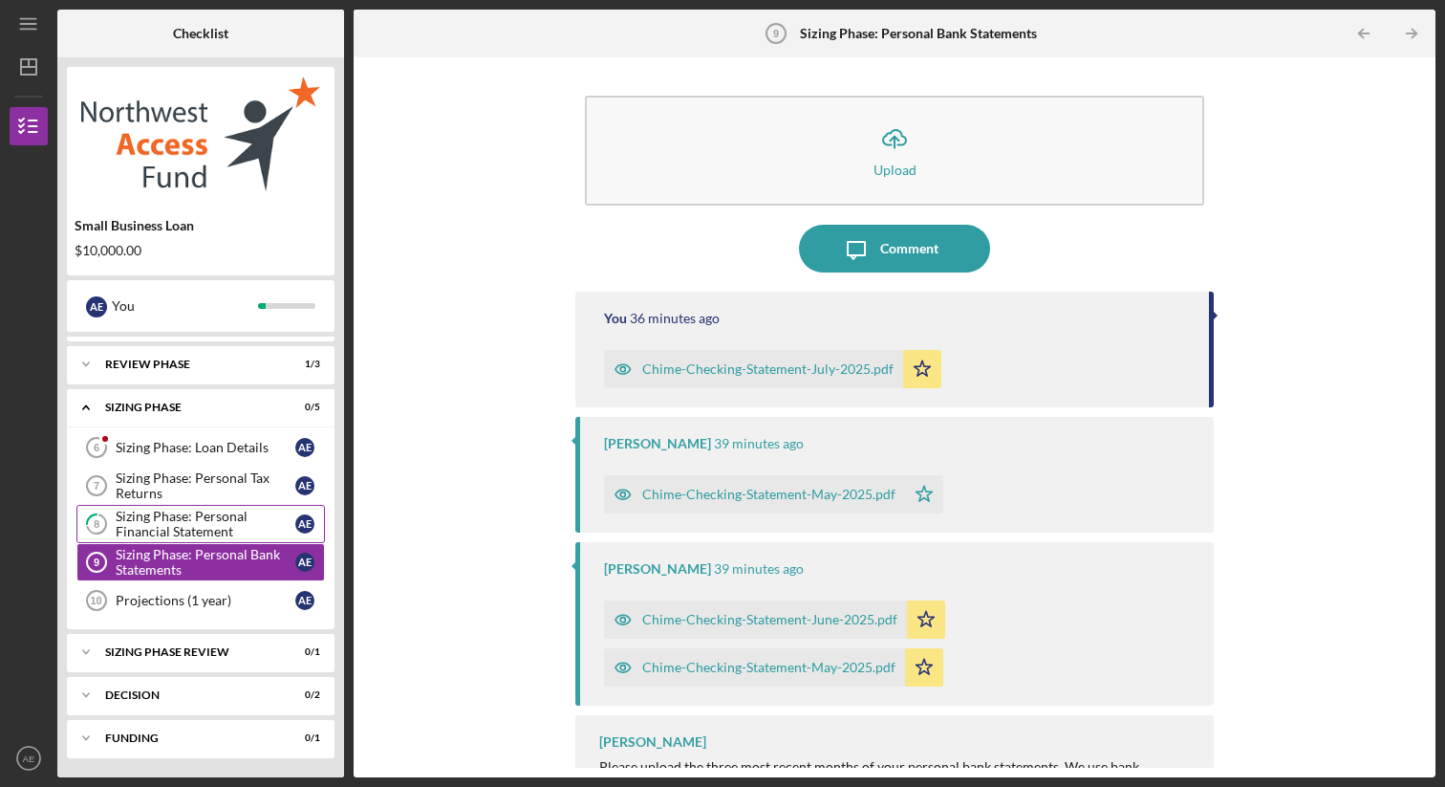
click at [222, 516] on div "Sizing Phase: Personal Financial Statement" at bounding box center [206, 524] width 180 height 31
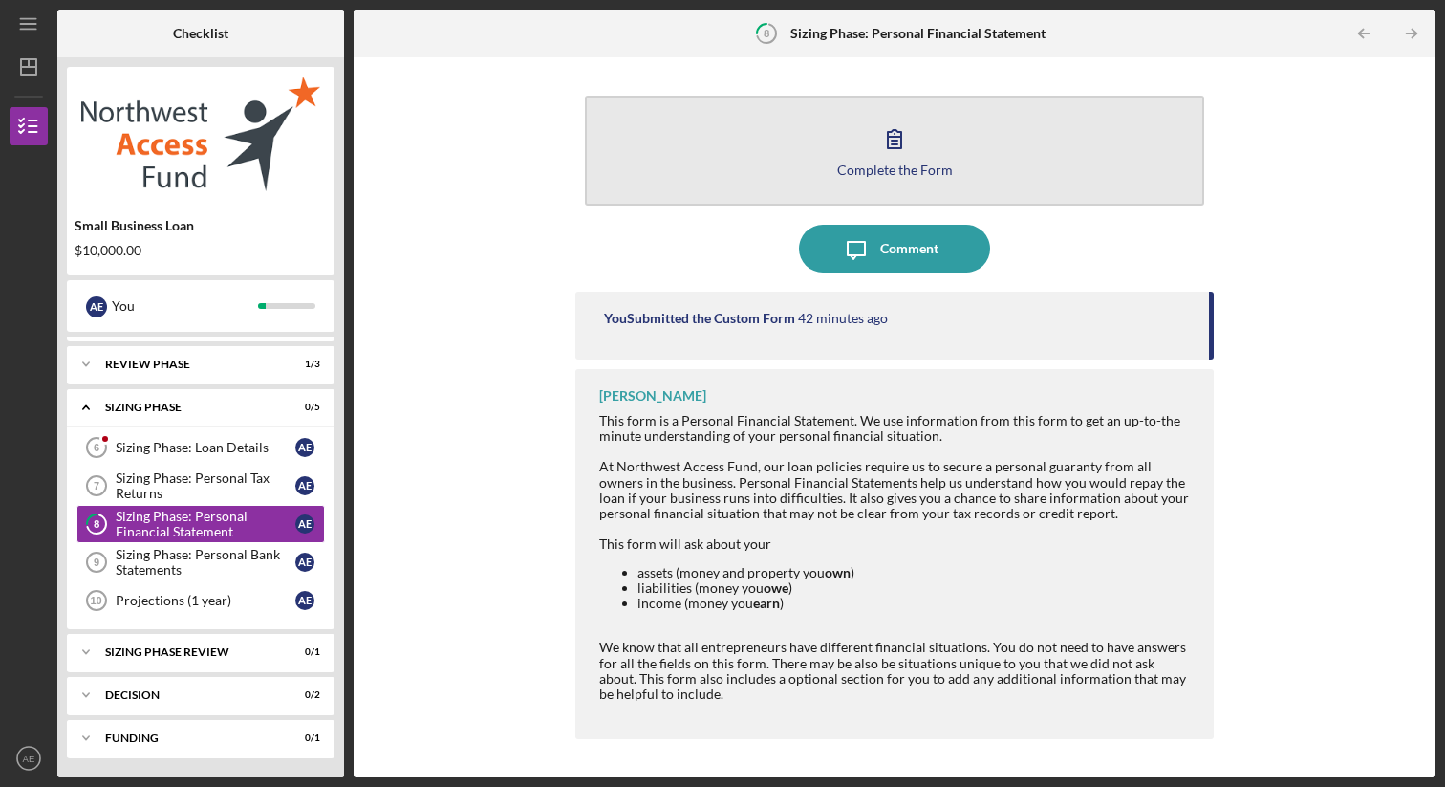
click at [902, 164] on div "Complete the Form" at bounding box center [895, 170] width 116 height 14
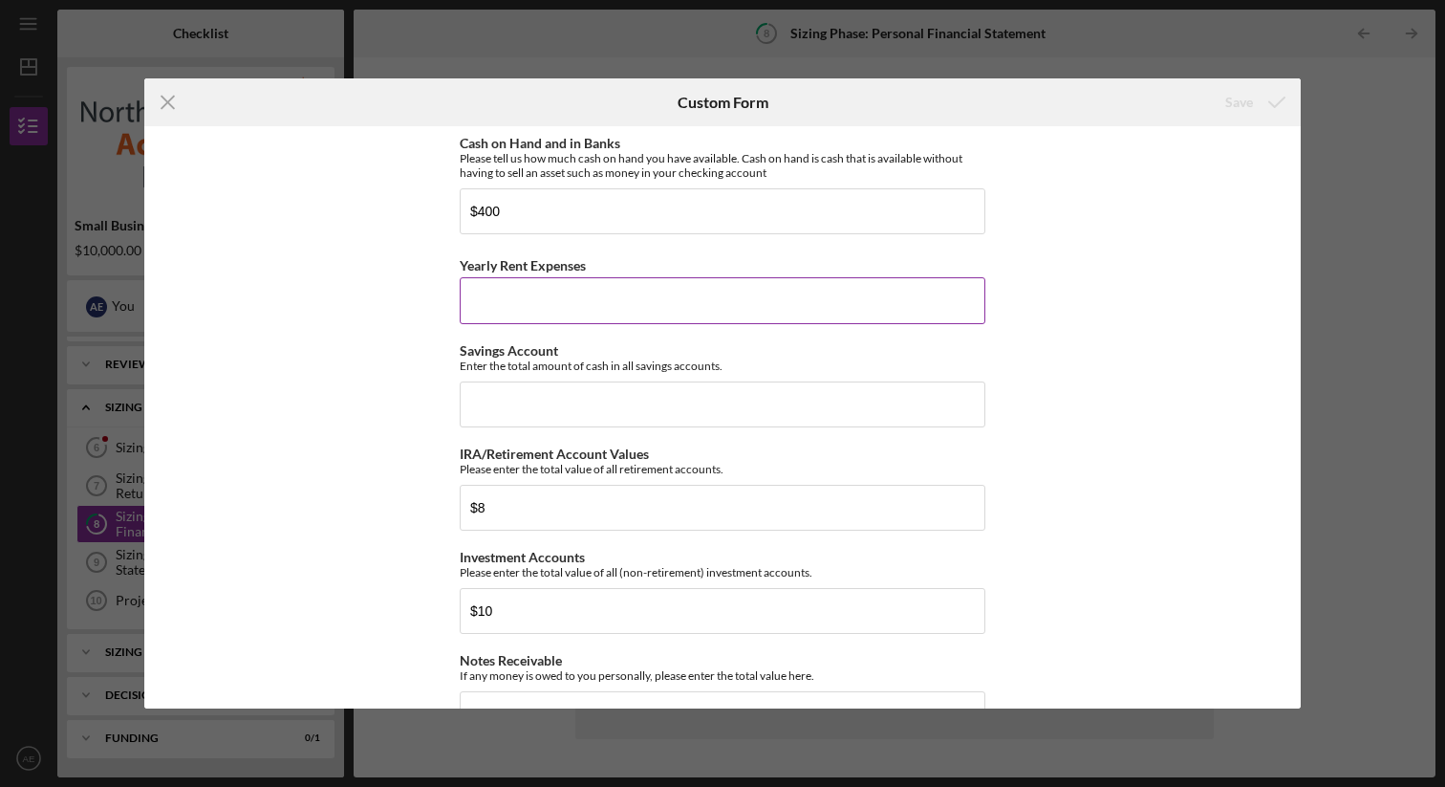
click at [728, 316] on input "Yearly Rent Expenses" at bounding box center [723, 300] width 526 height 46
click at [167, 98] on icon "Icon/Menu Close" at bounding box center [168, 102] width 48 height 48
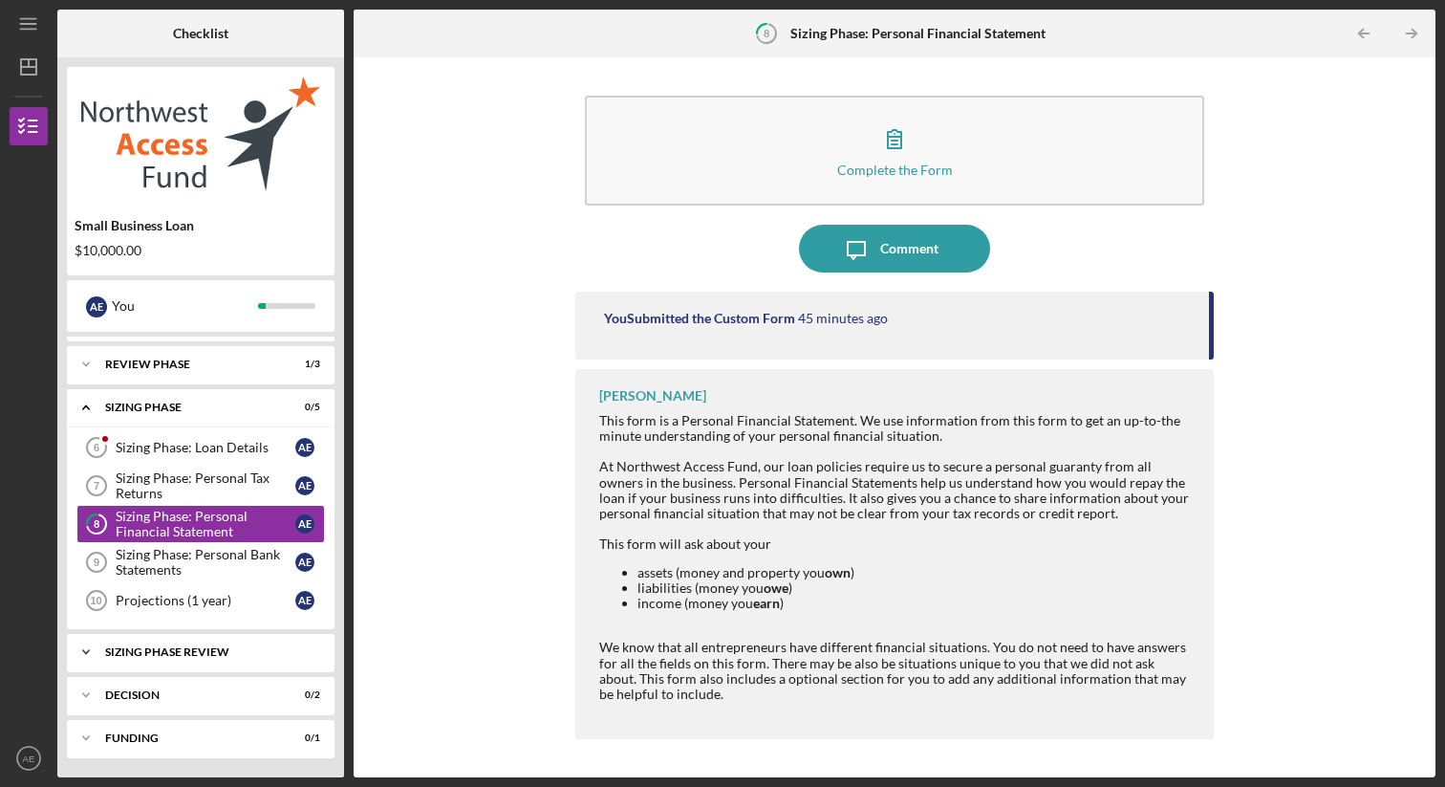
click at [150, 650] on div "Sizing Phase Review" at bounding box center [208, 651] width 206 height 11
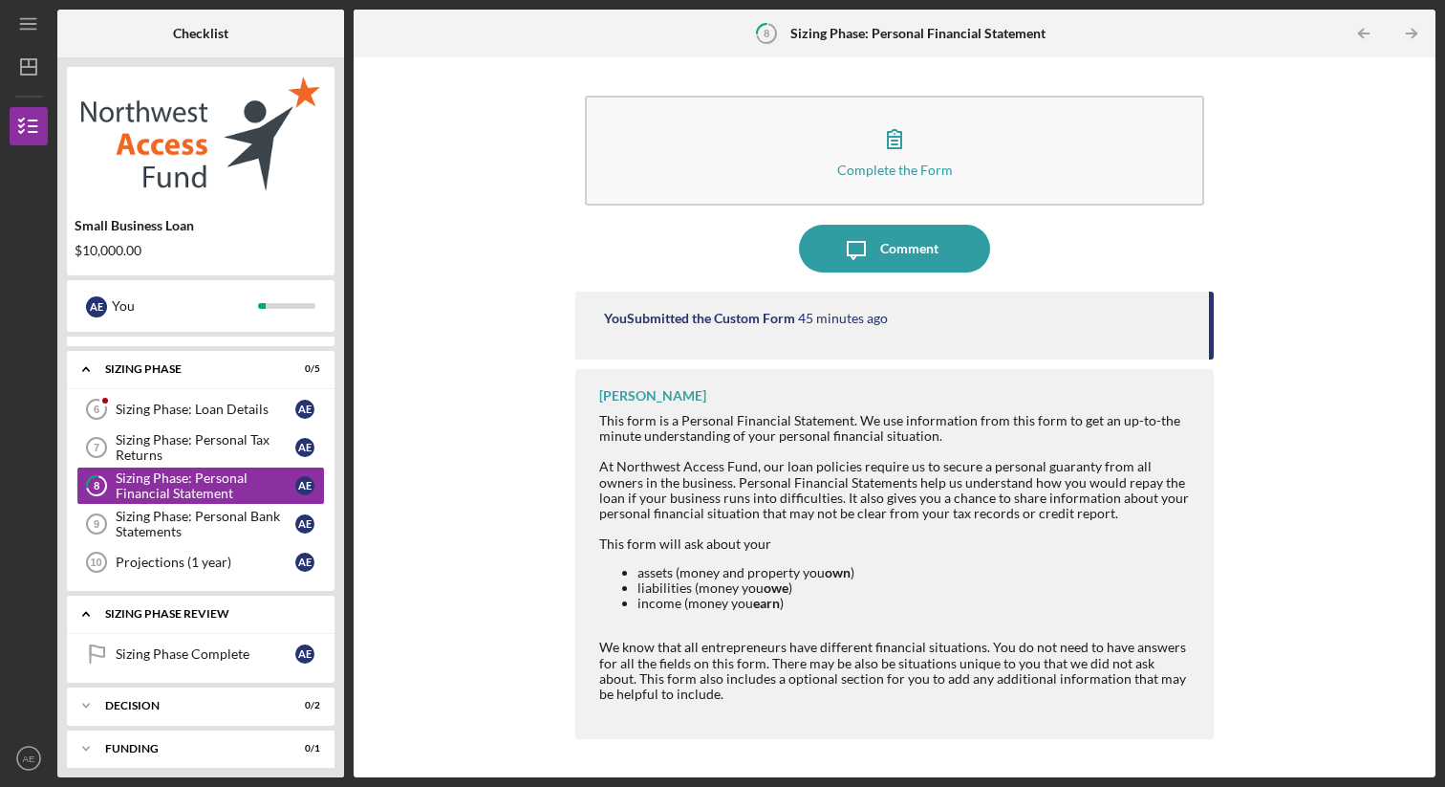
scroll to position [246, 0]
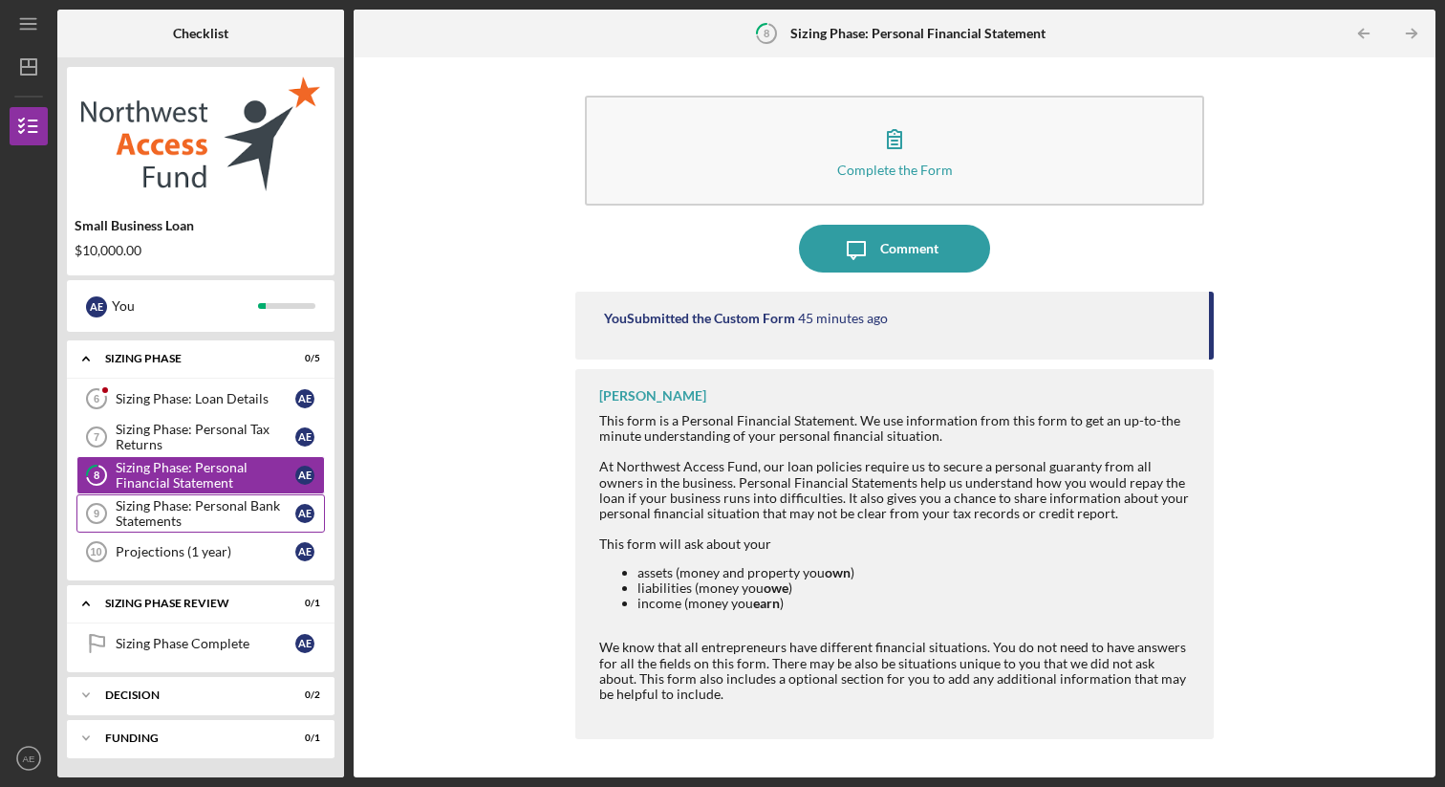
click at [162, 506] on div "Sizing Phase: Personal Bank Statements" at bounding box center [206, 513] width 180 height 31
